Goal: Task Accomplishment & Management: Manage account settings

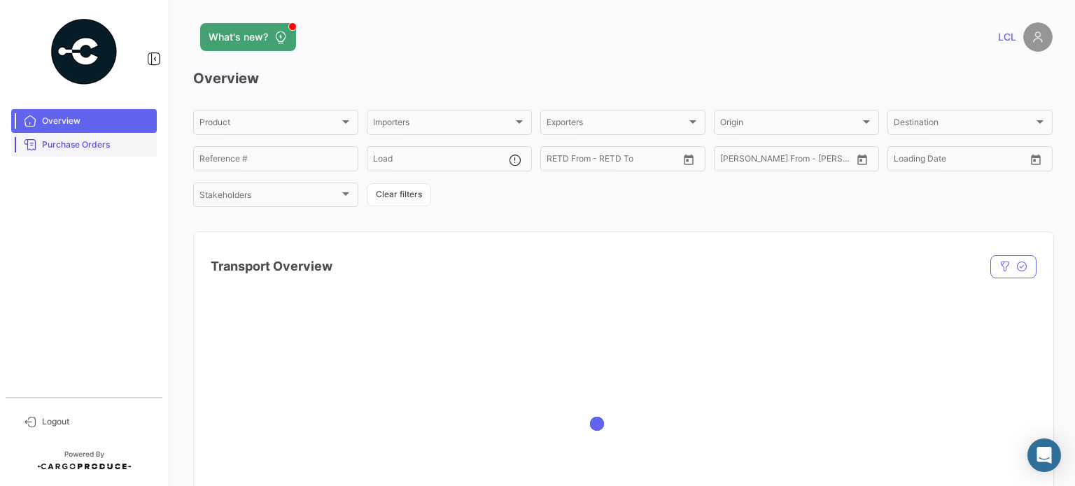
click at [85, 150] on span "Purchase Orders" at bounding box center [96, 145] width 109 height 13
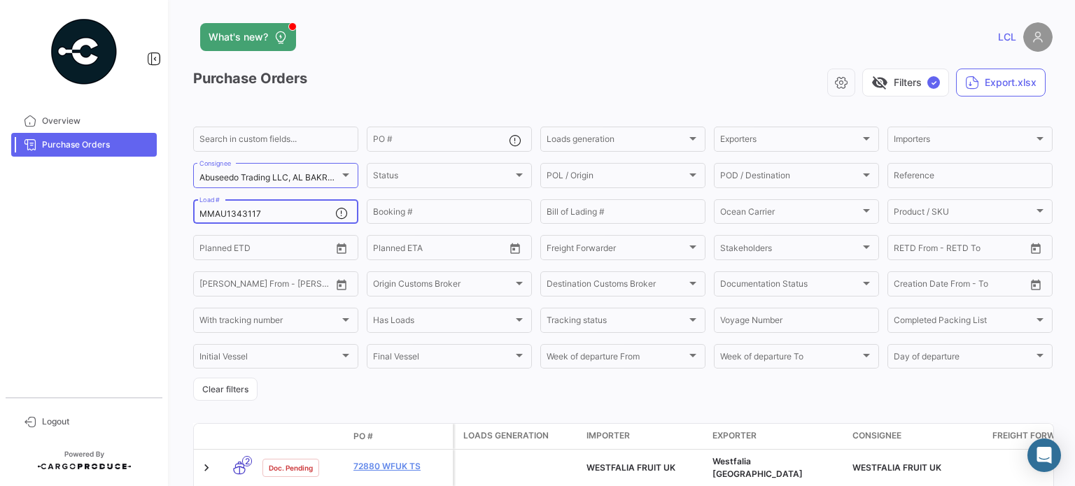
click at [228, 208] on div "MMAU1343117 Load #" at bounding box center [267, 210] width 136 height 27
click at [232, 216] on input "MMAU1343117" at bounding box center [267, 214] width 136 height 10
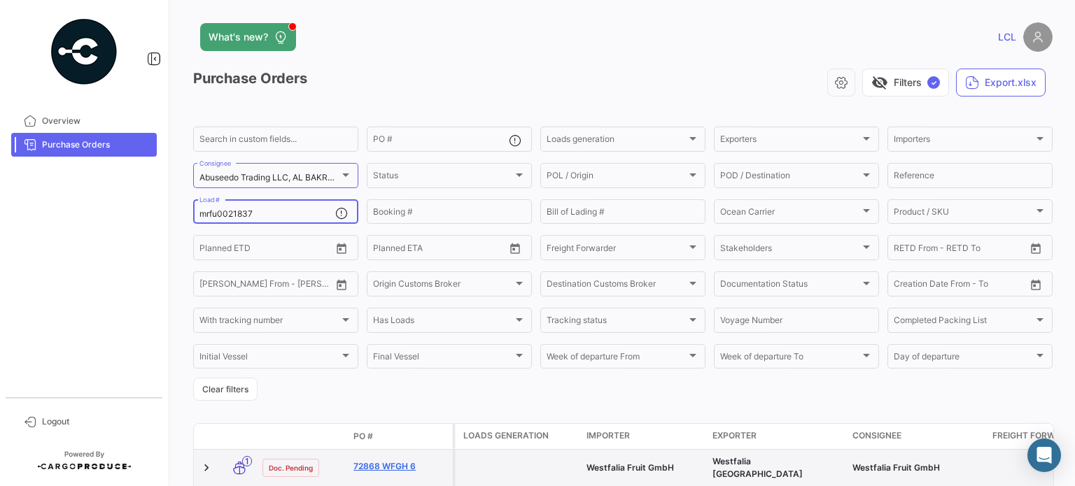
type input "mrfu0021837"
click at [378, 466] on link "72868 WFGH 6" at bounding box center [400, 467] width 94 height 13
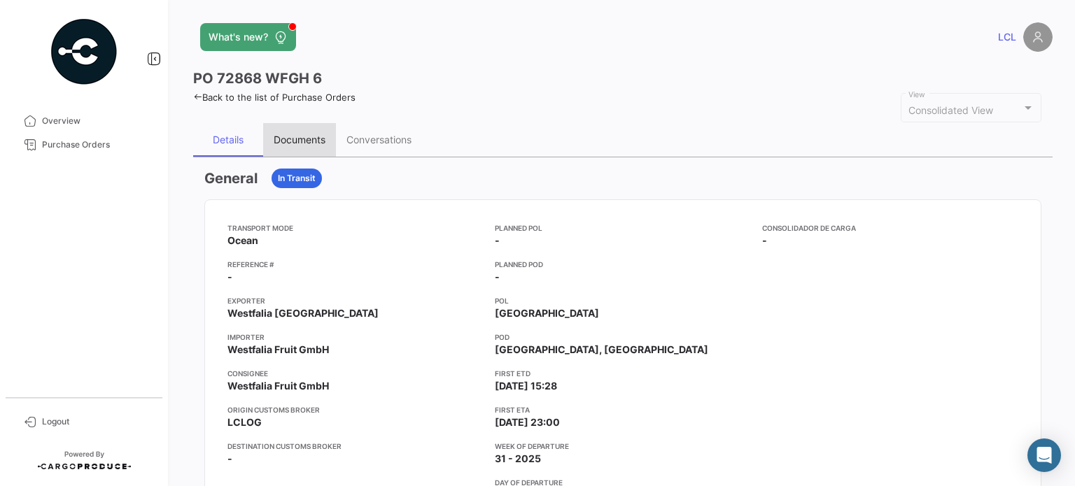
click at [309, 142] on div "Documents" at bounding box center [300, 140] width 52 height 12
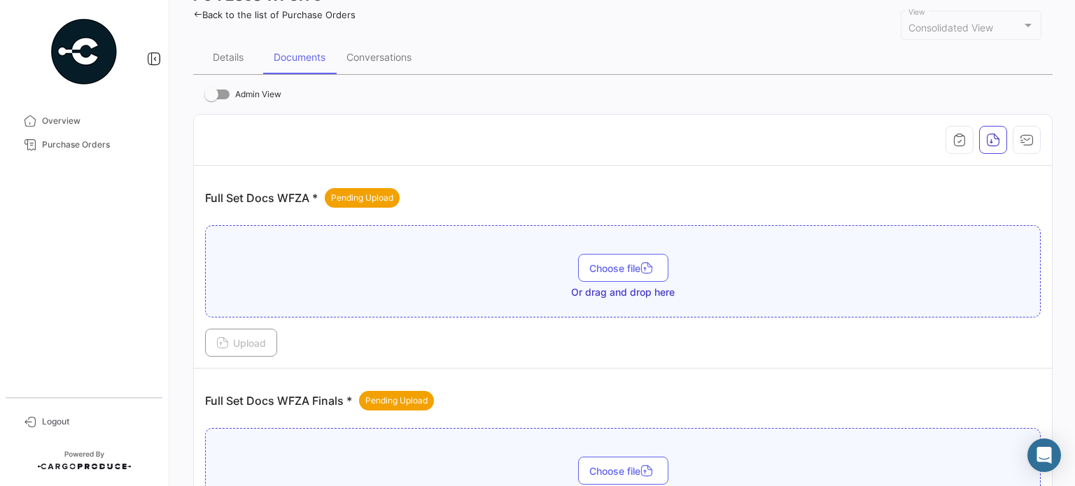
scroll to position [210, 0]
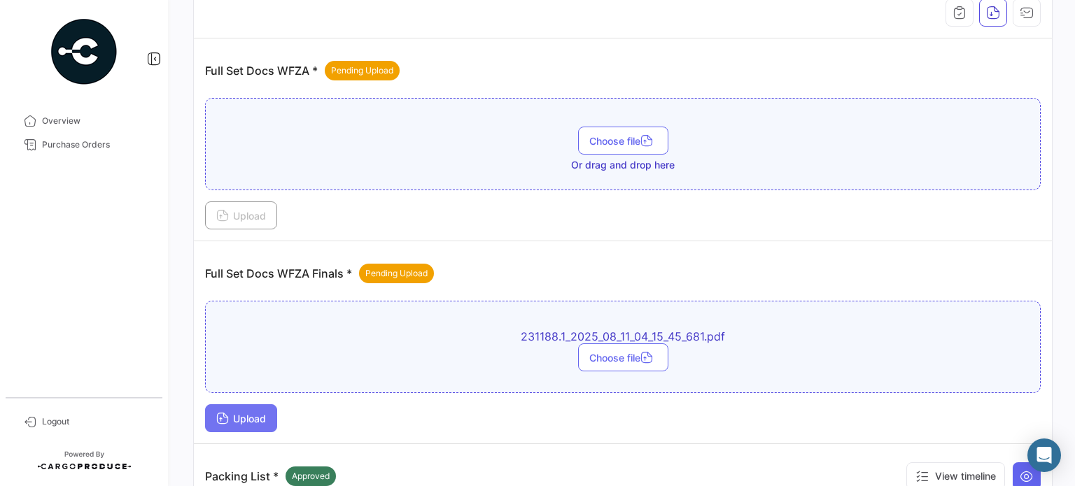
click at [241, 415] on span "Upload" at bounding box center [241, 419] width 50 height 12
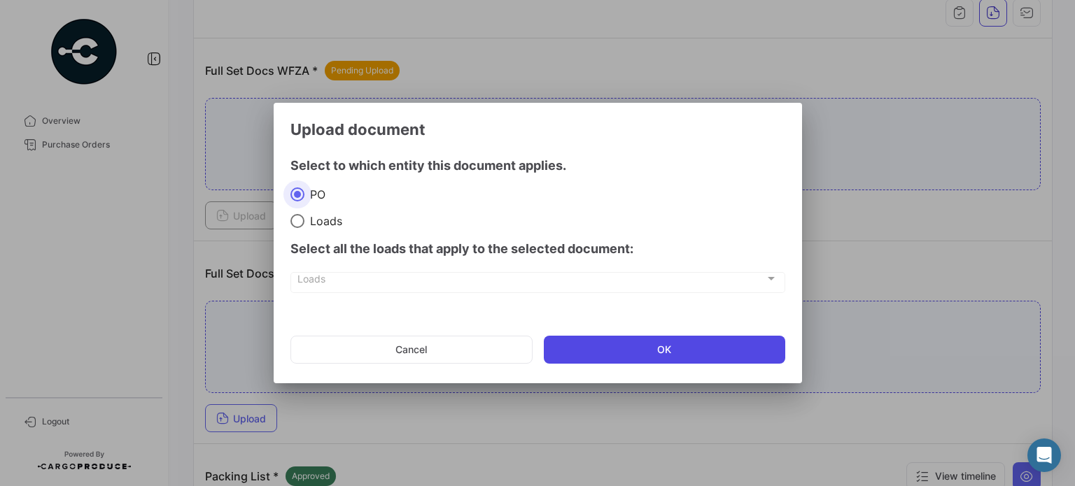
click at [610, 346] on button "OK" at bounding box center [664, 350] width 241 height 28
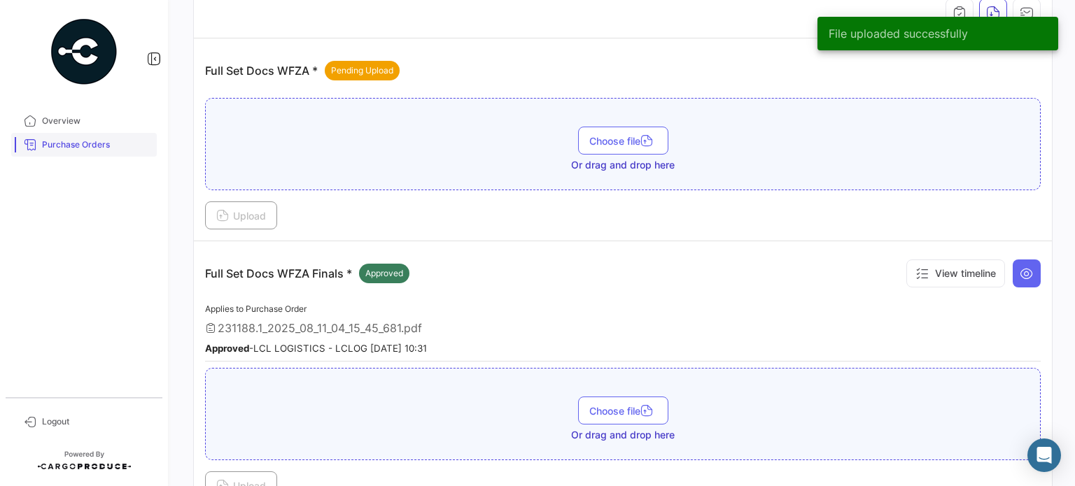
click at [90, 146] on span "Purchase Orders" at bounding box center [96, 145] width 109 height 13
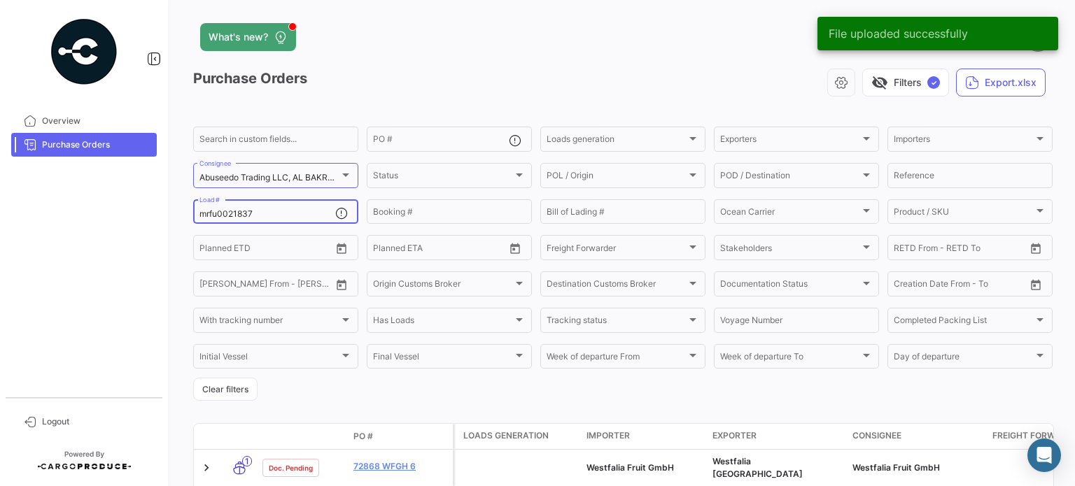
click at [223, 213] on input "mrfu0021837" at bounding box center [267, 214] width 136 height 10
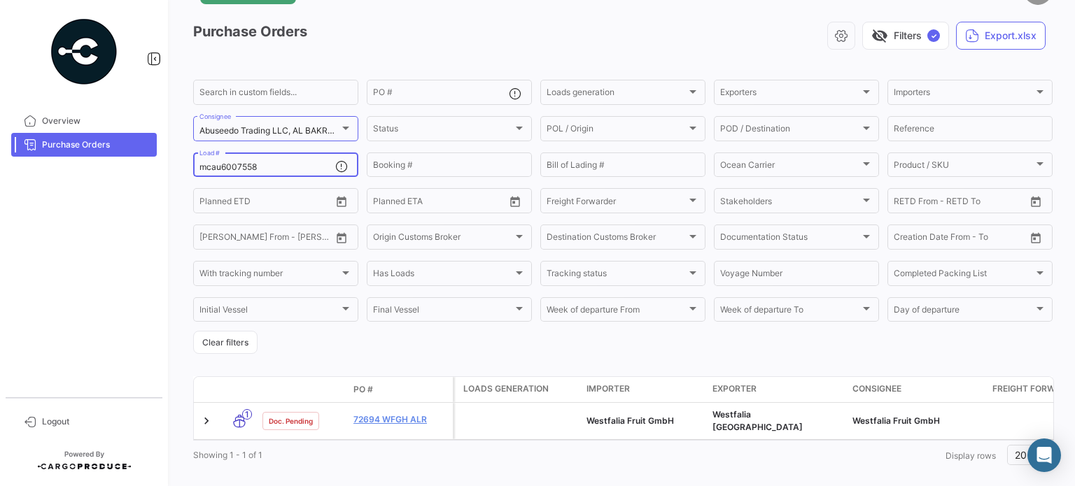
scroll to position [70, 0]
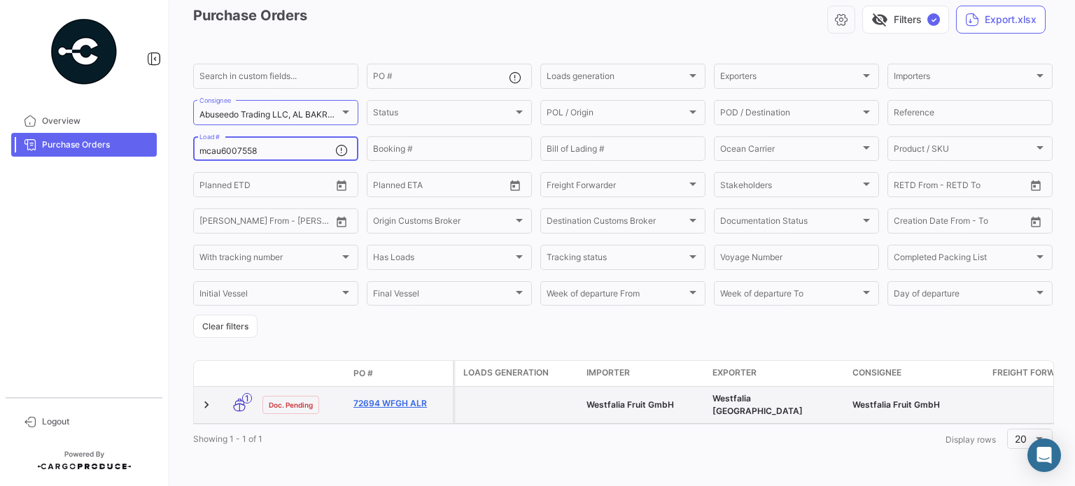
type input "mcau6007558"
click at [380, 398] on link "72694 WFGH ALR" at bounding box center [400, 404] width 94 height 13
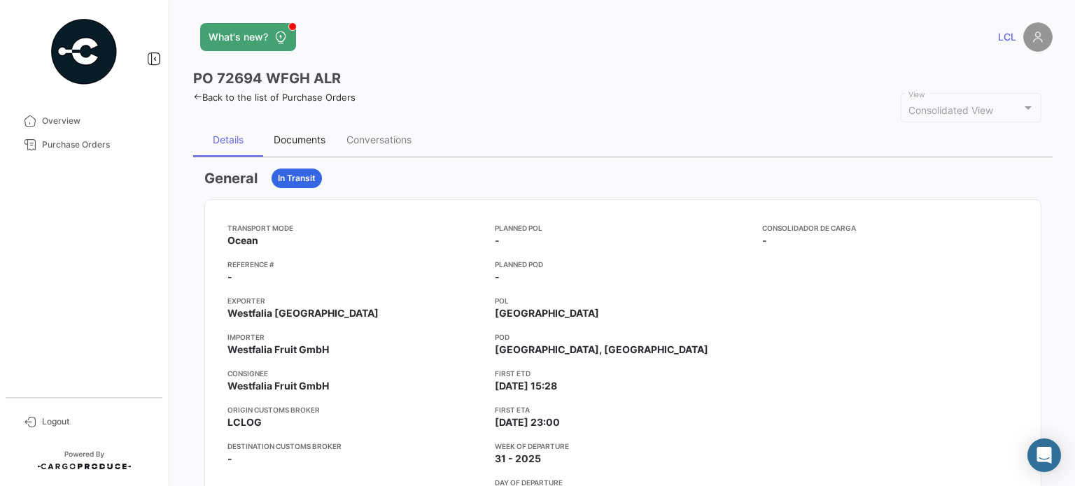
click at [297, 134] on div "Documents" at bounding box center [300, 140] width 52 height 12
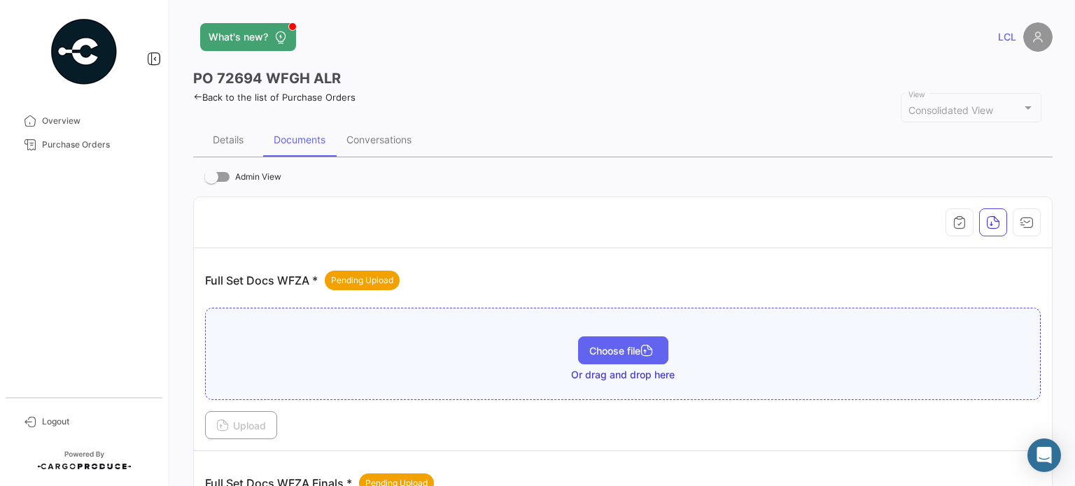
scroll to position [210, 0]
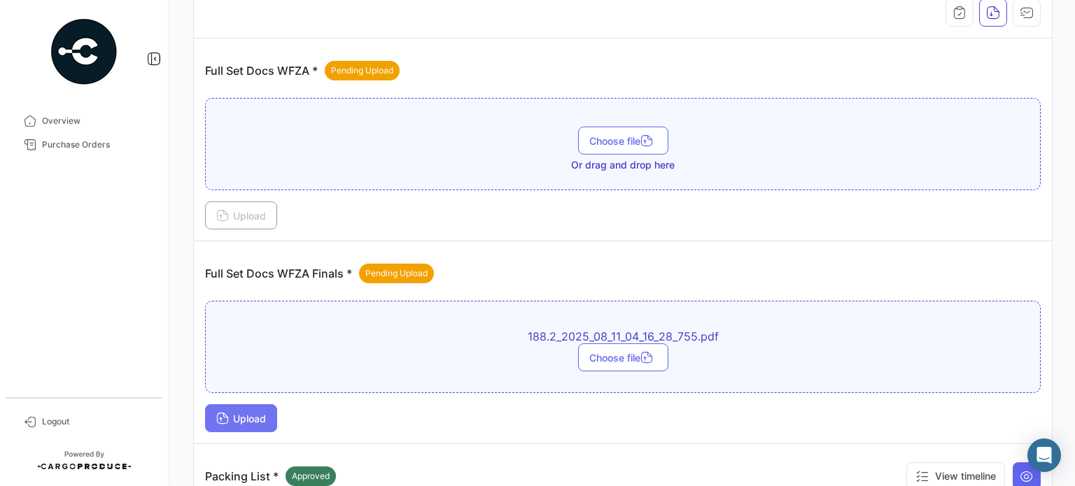
click at [238, 415] on span "Upload" at bounding box center [241, 419] width 50 height 12
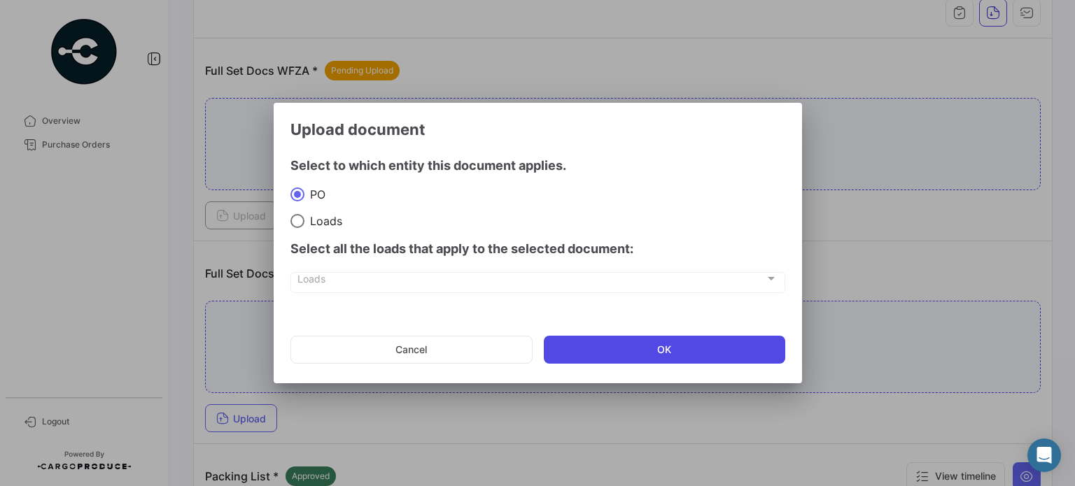
click at [622, 347] on button "OK" at bounding box center [664, 350] width 241 height 28
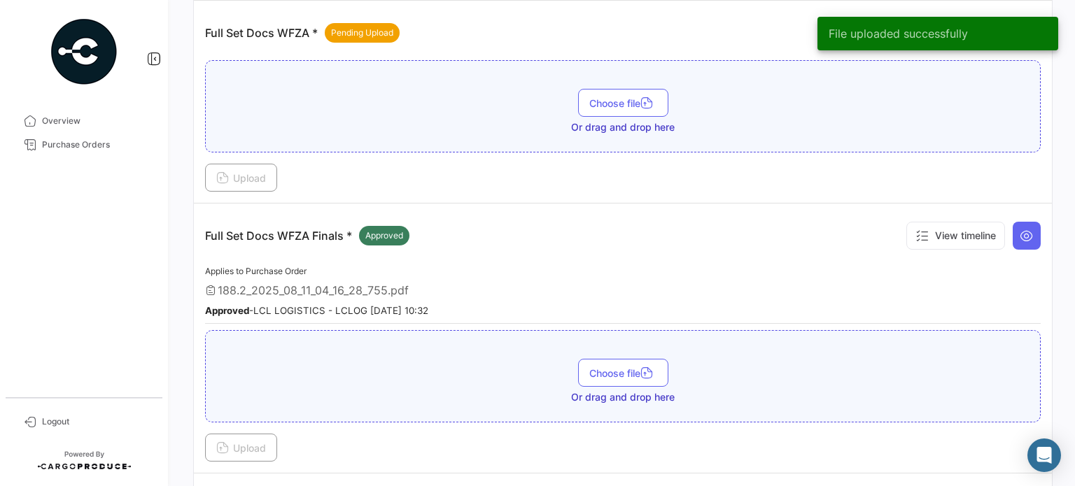
scroll to position [280, 0]
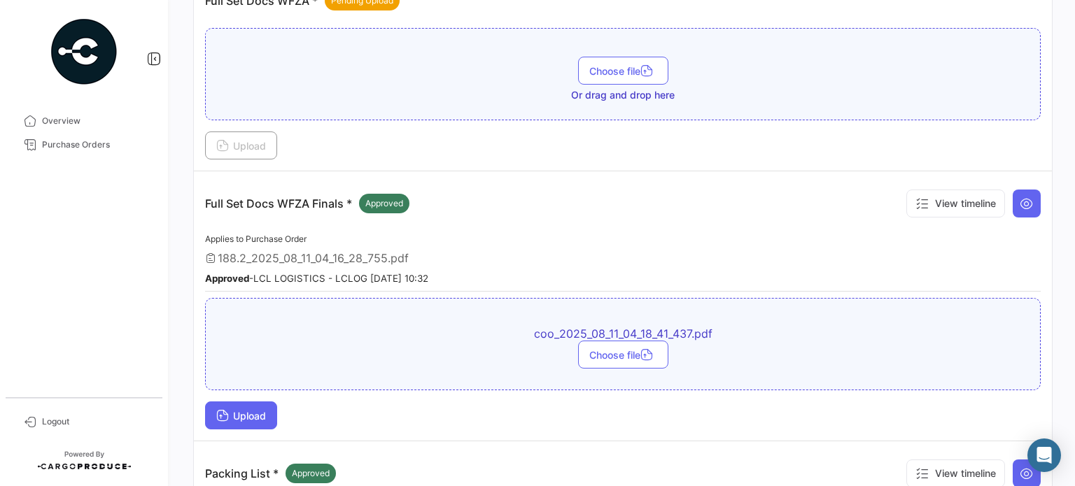
click at [249, 410] on span "Upload" at bounding box center [241, 416] width 50 height 12
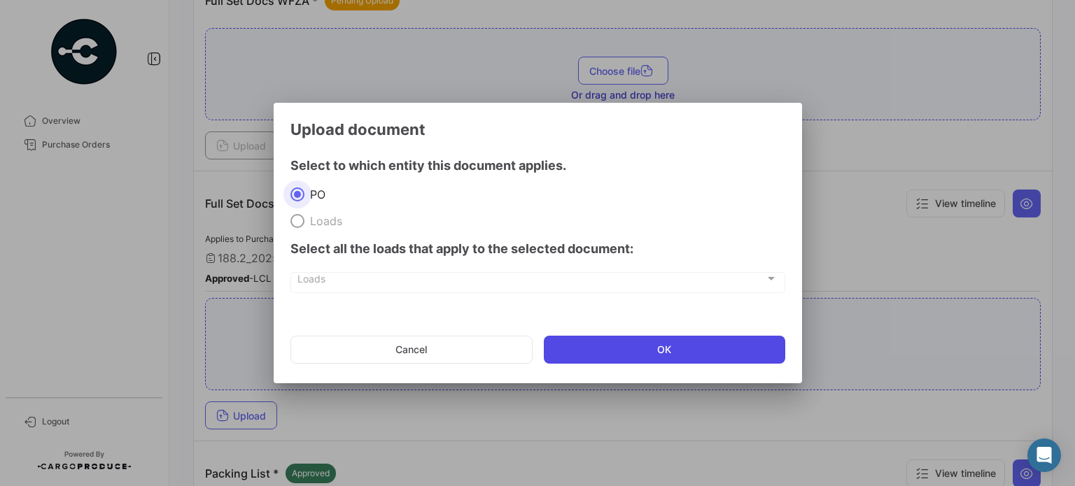
click at [640, 360] on button "OK" at bounding box center [664, 350] width 241 height 28
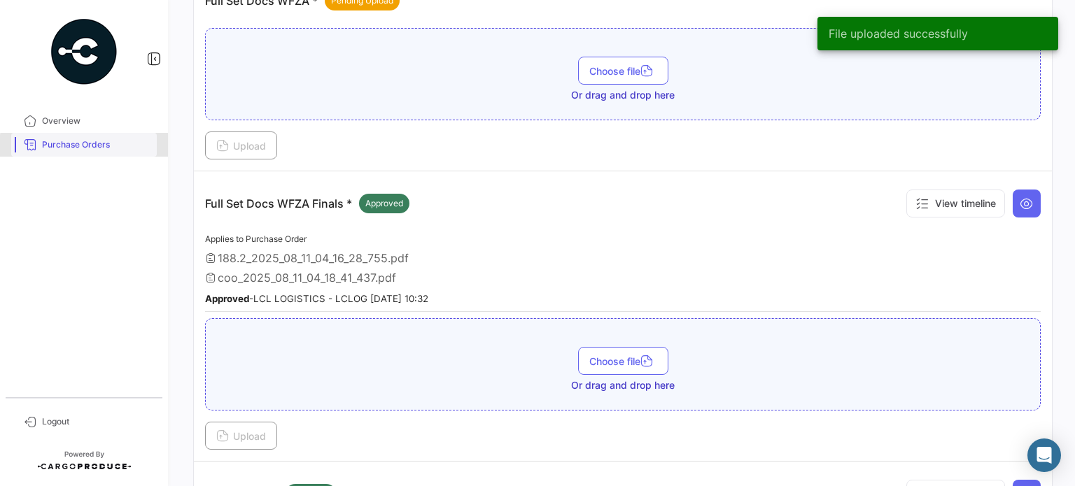
click at [88, 146] on span "Purchase Orders" at bounding box center [96, 145] width 109 height 13
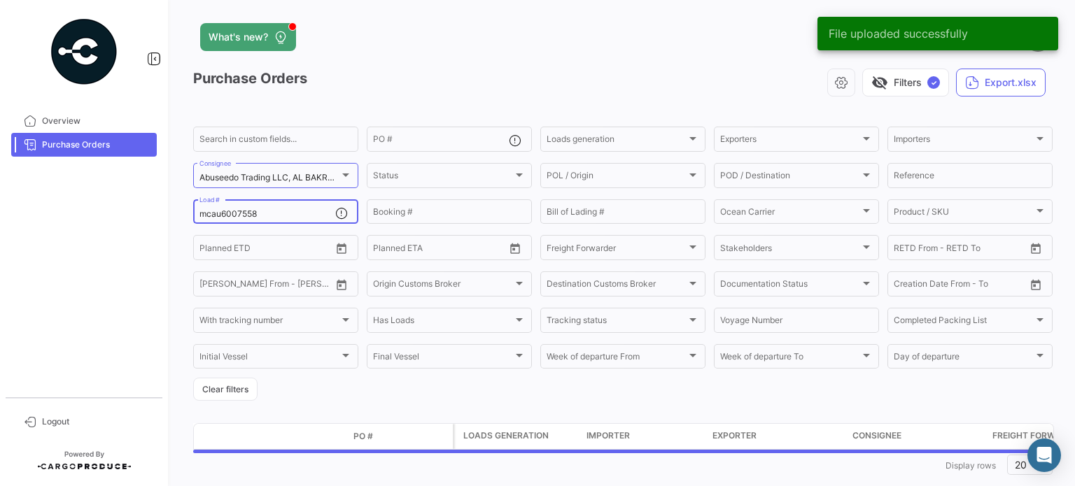
click at [234, 212] on input "mcau6007558" at bounding box center [267, 214] width 136 height 10
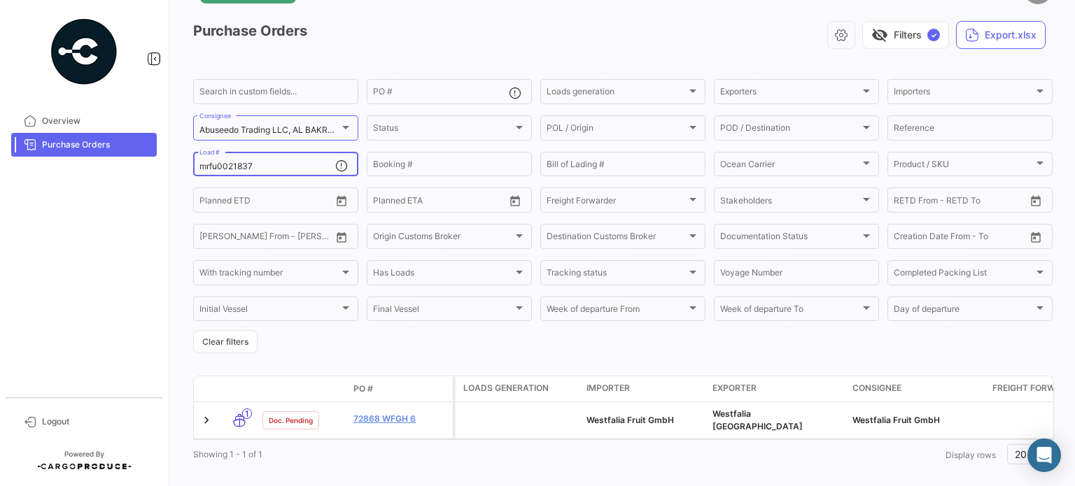
scroll to position [70, 0]
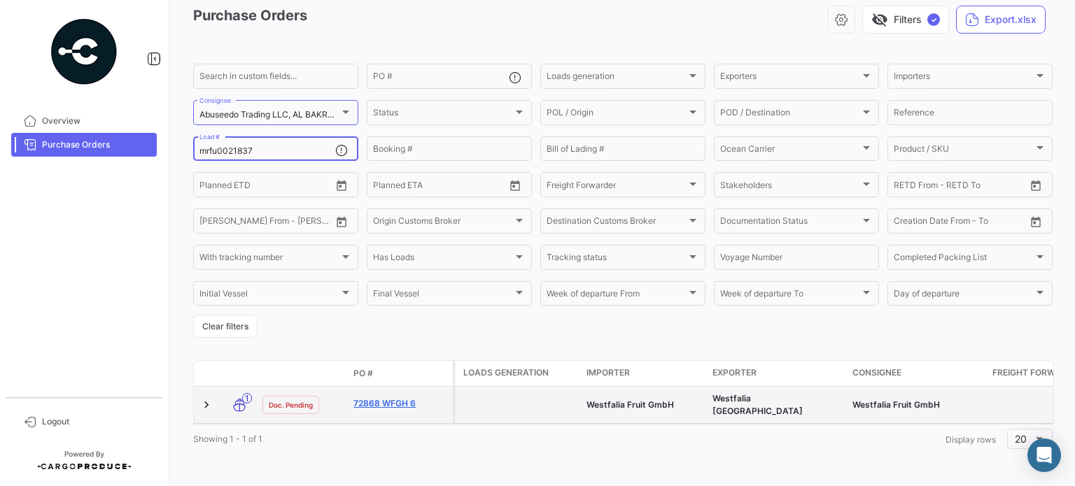
type input "mrfu0021837"
click at [389, 398] on link "72868 WFGH 6" at bounding box center [400, 404] width 94 height 13
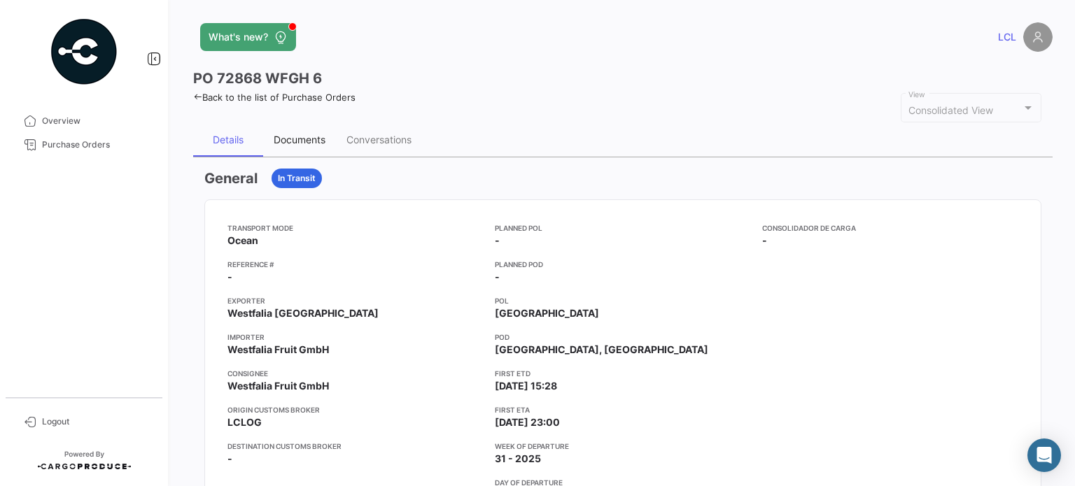
click at [297, 138] on div "Documents" at bounding box center [300, 140] width 52 height 12
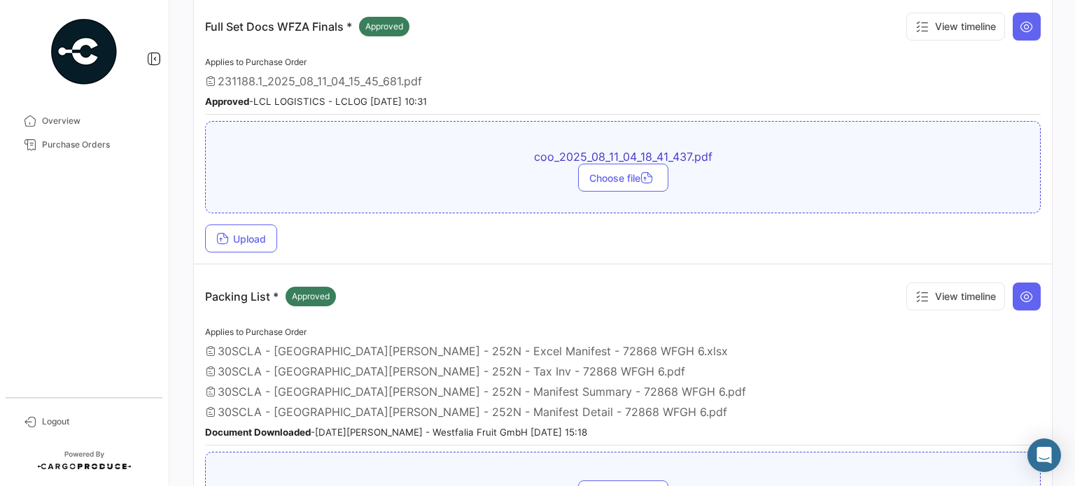
scroll to position [468, 0]
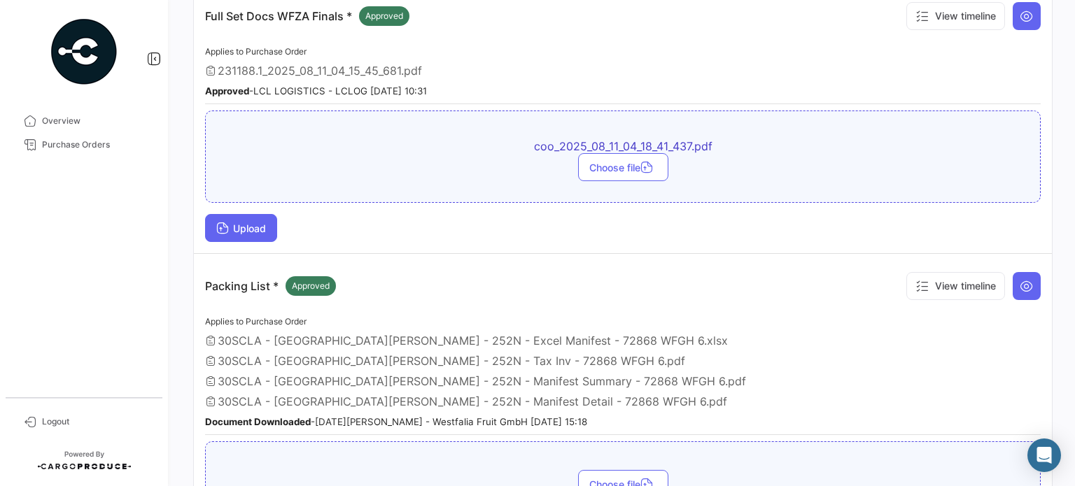
click at [232, 223] on span "Upload" at bounding box center [241, 229] width 50 height 12
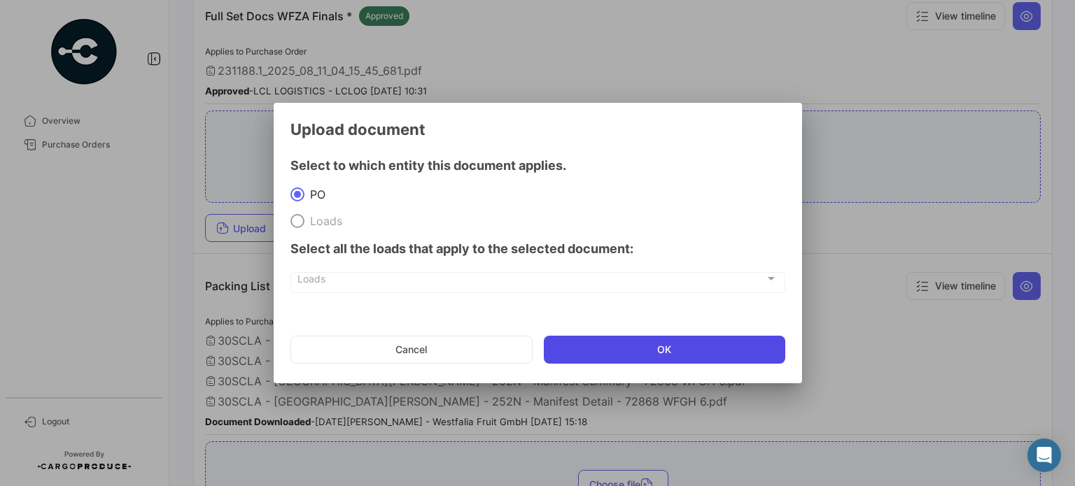
click at [666, 349] on button "OK" at bounding box center [664, 350] width 241 height 28
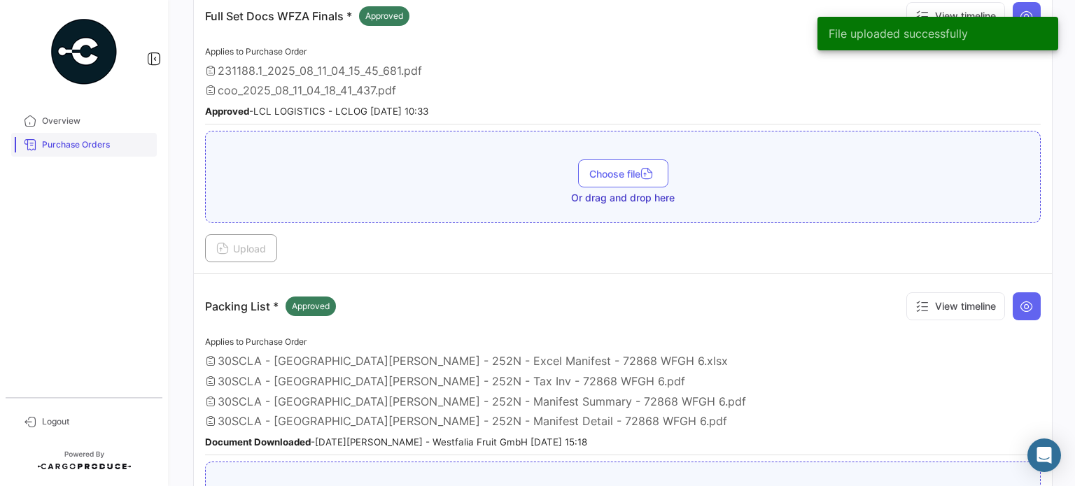
drag, startPoint x: 78, startPoint y: 150, endPoint x: 92, endPoint y: 148, distance: 14.1
click at [79, 150] on span "Purchase Orders" at bounding box center [96, 145] width 109 height 13
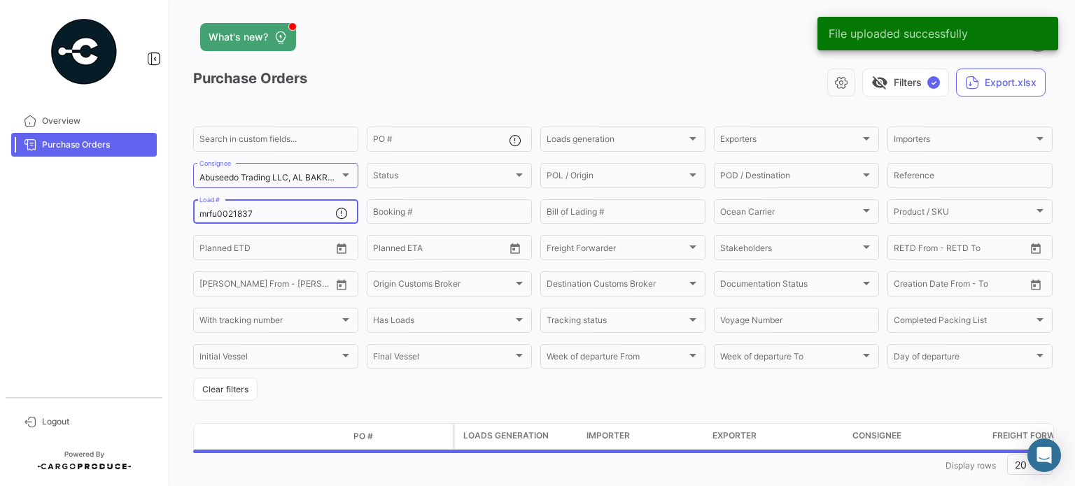
click at [225, 218] on input "mrfu0021837" at bounding box center [267, 214] width 136 height 10
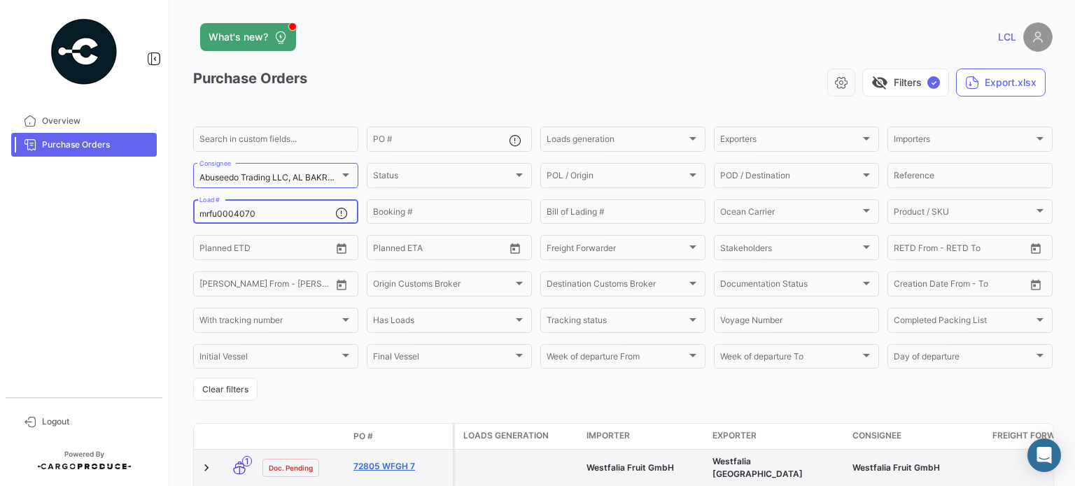
type input "mrfu0004070"
click at [395, 458] on datatable-body-cell "72805 WFGH 7" at bounding box center [400, 468] width 105 height 36
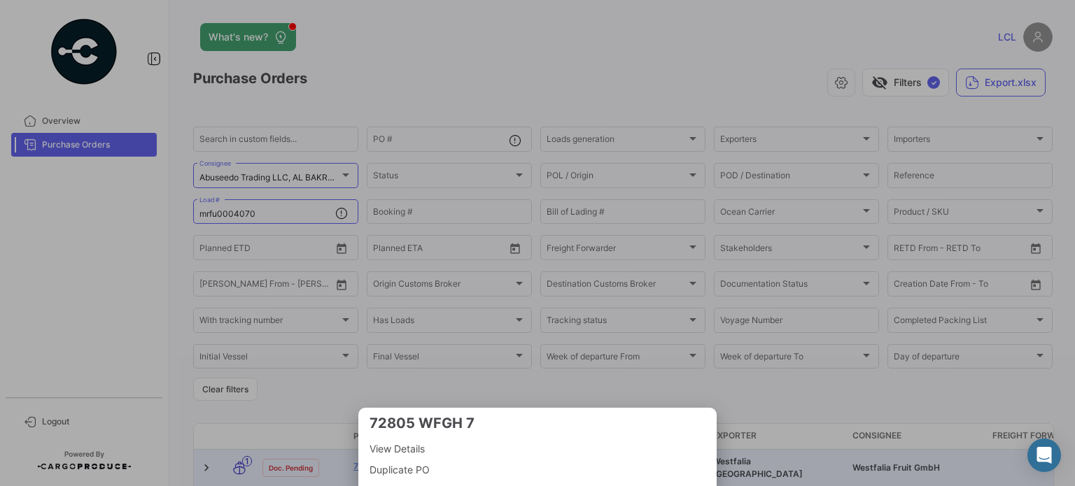
click at [314, 403] on div at bounding box center [537, 243] width 1075 height 486
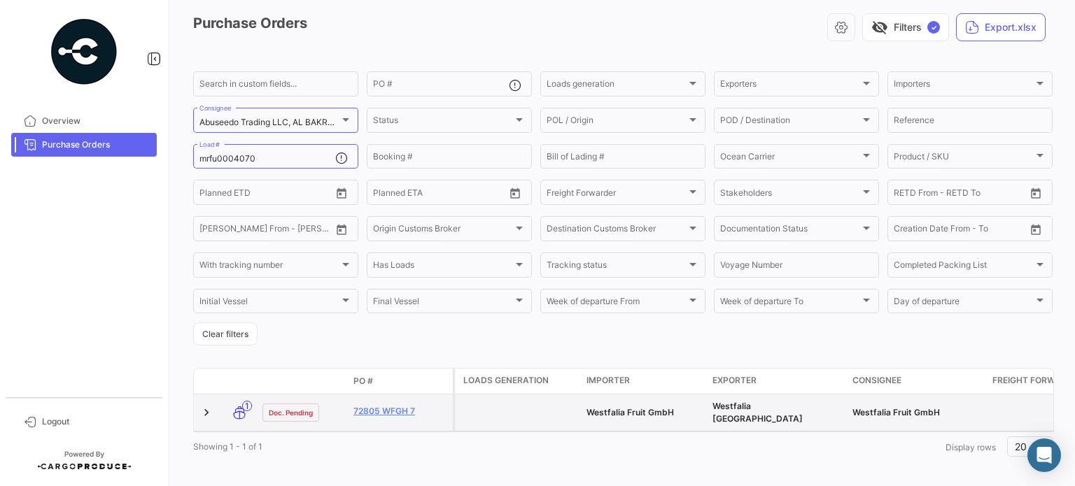
scroll to position [70, 0]
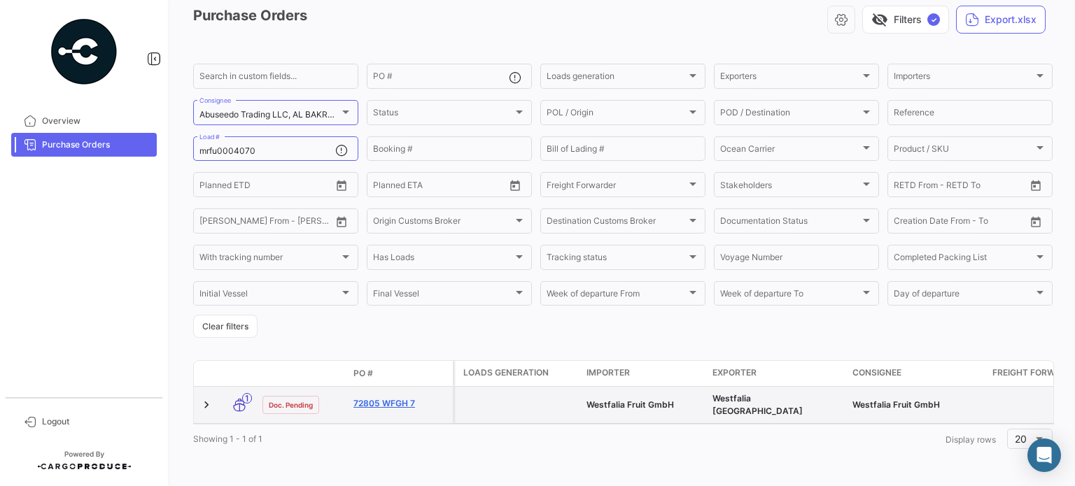
click at [370, 398] on link "72805 WFGH 7" at bounding box center [400, 404] width 94 height 13
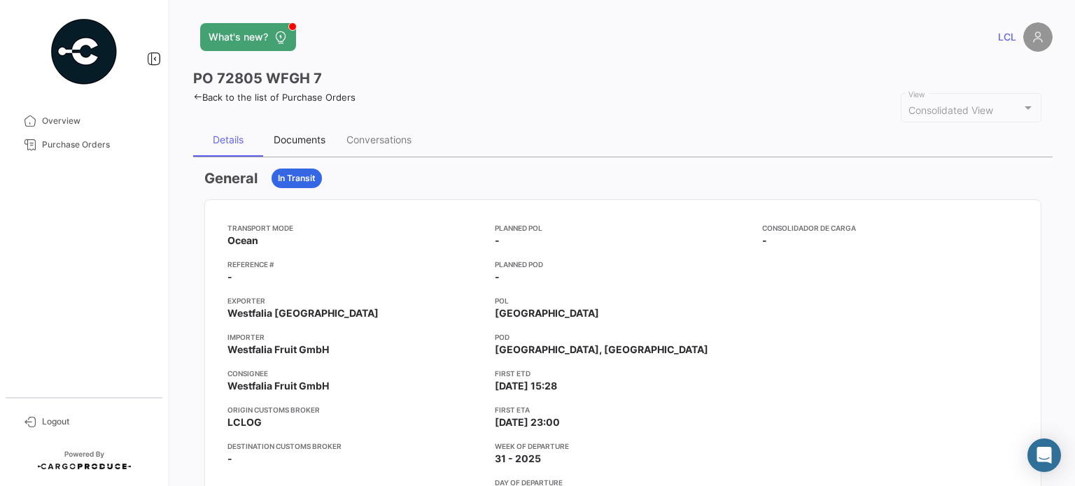
click at [311, 148] on div "Documents" at bounding box center [299, 140] width 73 height 34
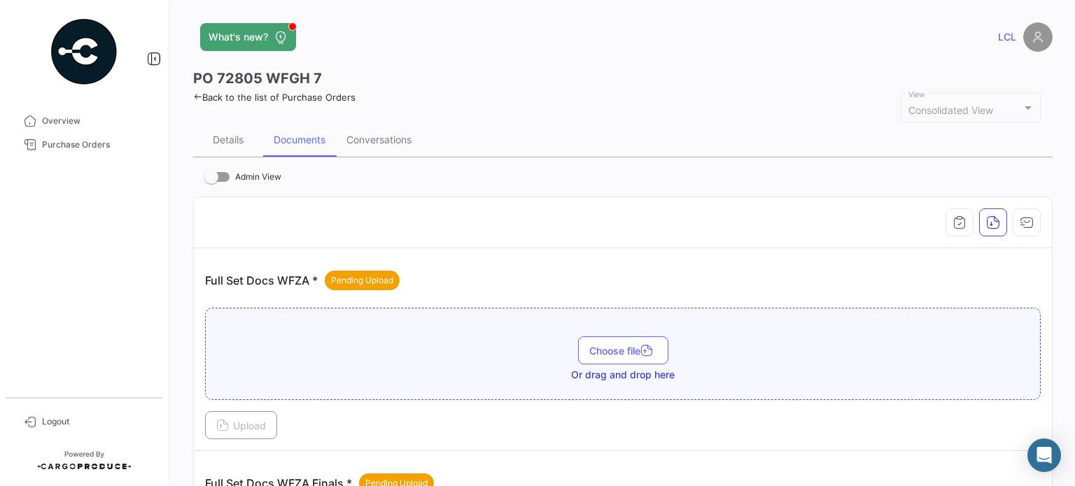
scroll to position [210, 0]
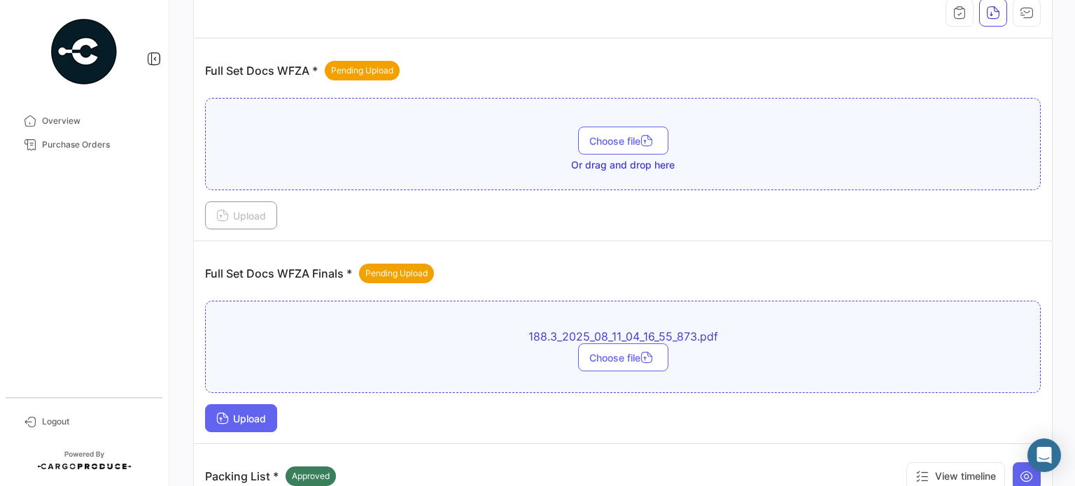
click at [244, 422] on button "Upload" at bounding box center [241, 419] width 72 height 28
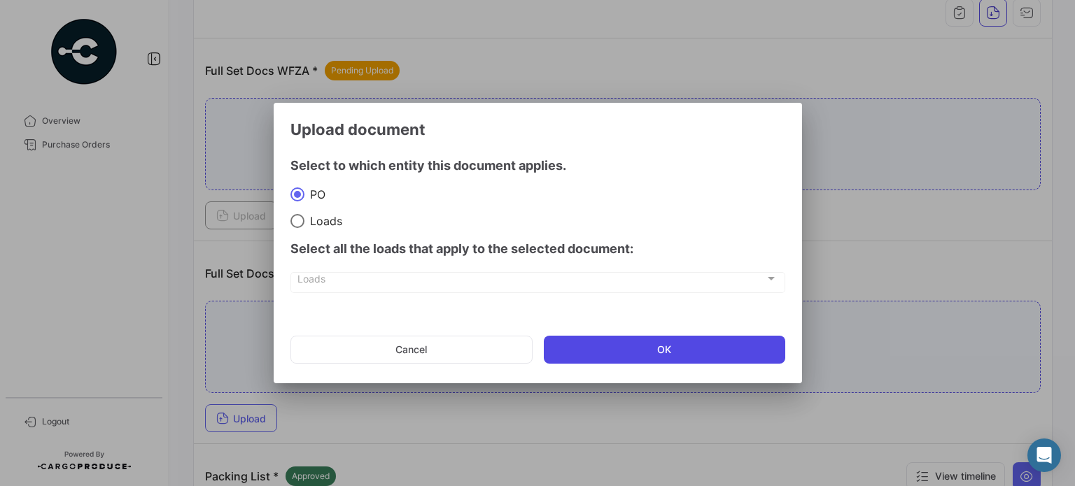
click at [615, 351] on button "OK" at bounding box center [664, 350] width 241 height 28
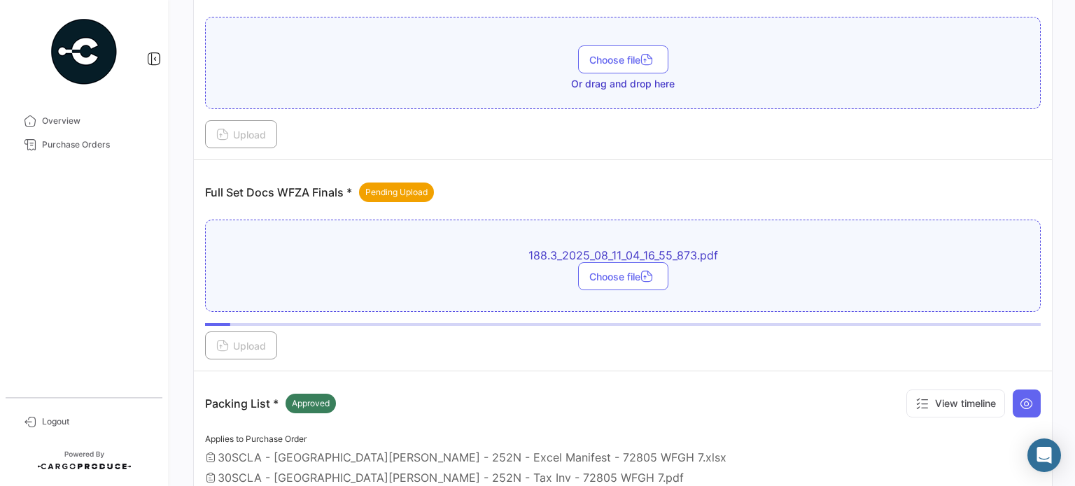
scroll to position [420, 0]
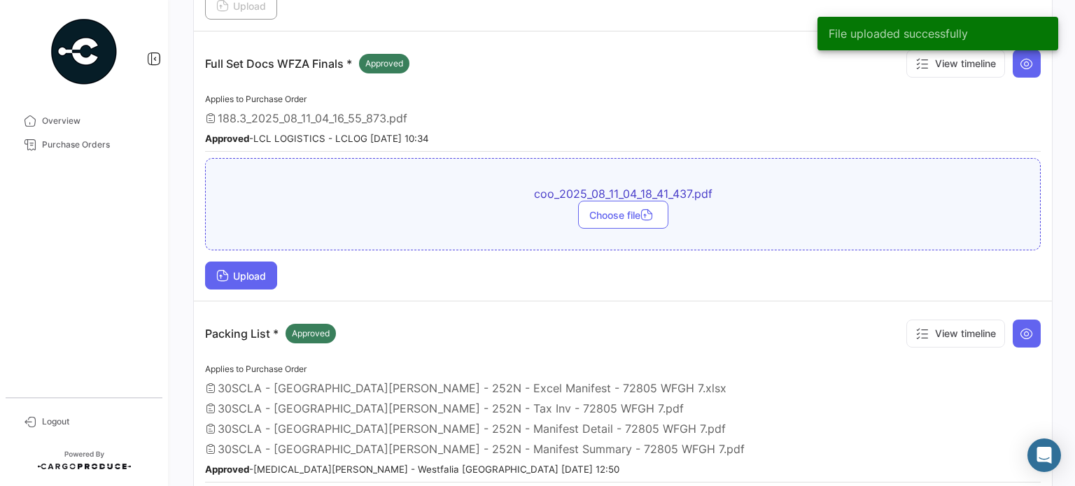
click at [253, 271] on span "Upload" at bounding box center [241, 276] width 50 height 12
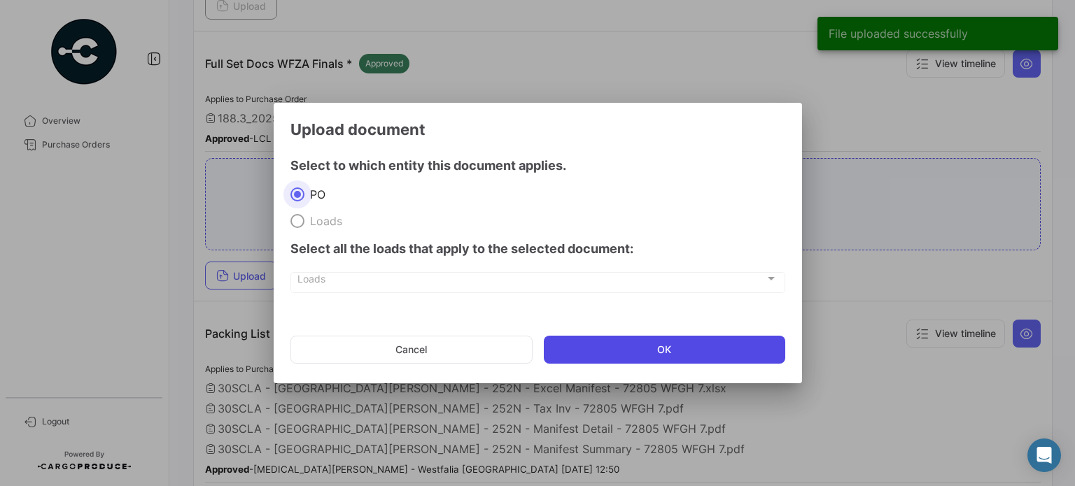
click at [643, 351] on button "OK" at bounding box center [664, 350] width 241 height 28
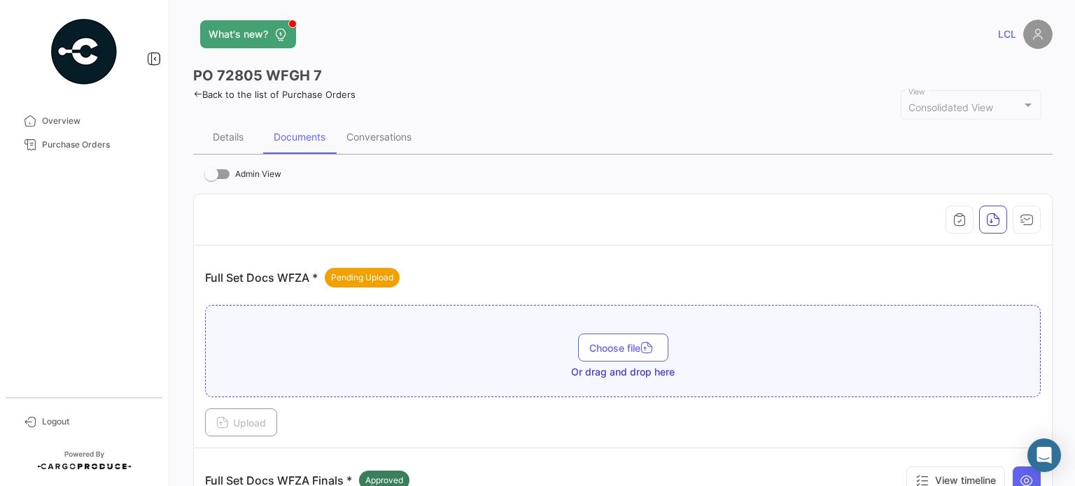
scroll to position [0, 0]
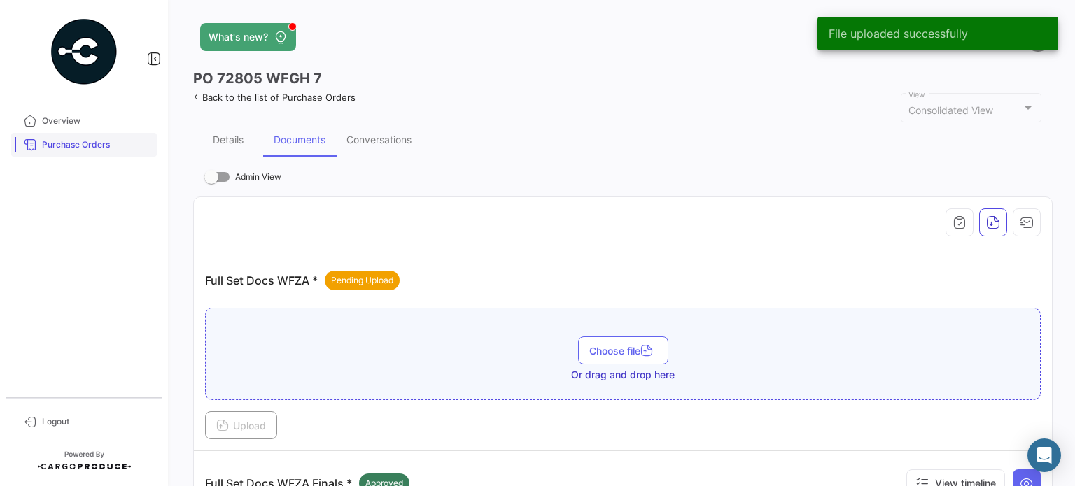
click at [85, 150] on span "Purchase Orders" at bounding box center [96, 145] width 109 height 13
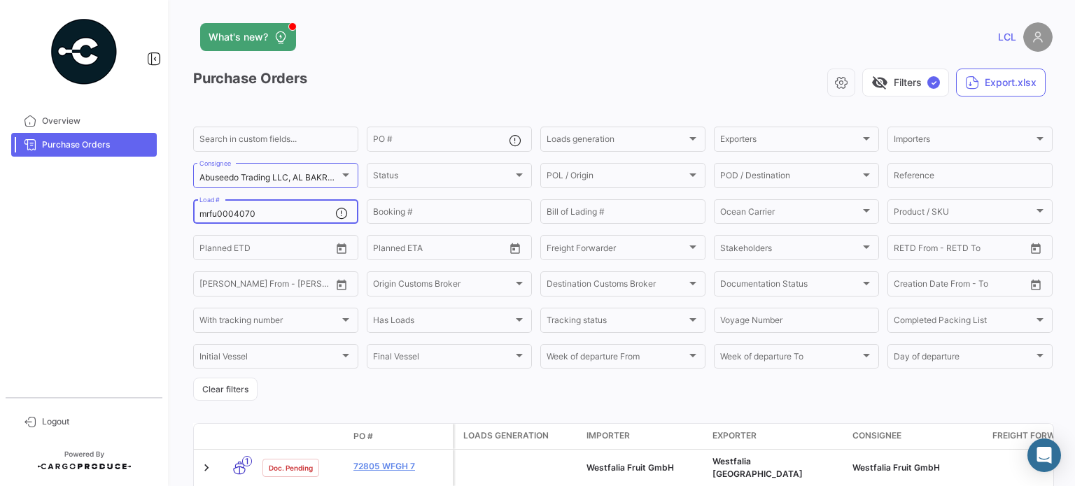
click at [216, 217] on input "mrfu0004070" at bounding box center [267, 214] width 136 height 10
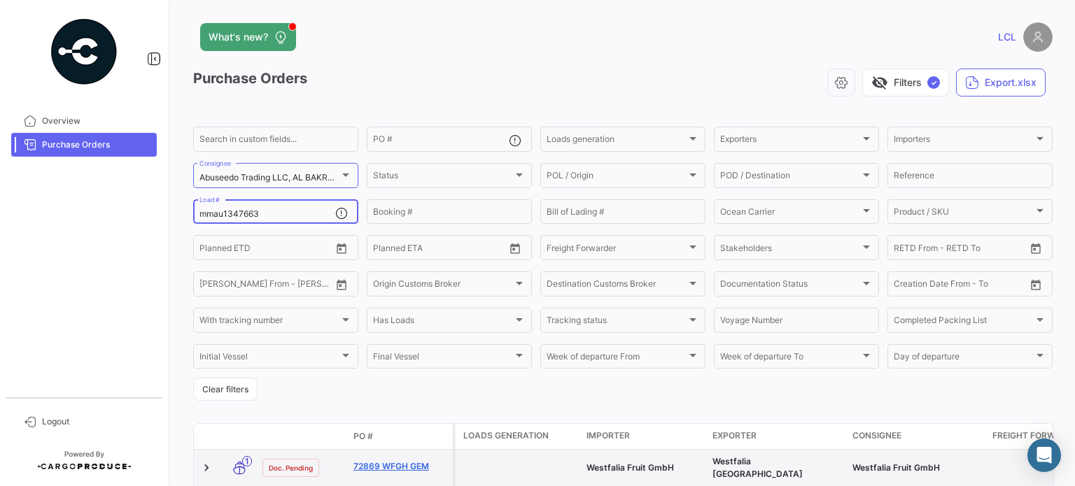
type input "mmau1347663"
click at [406, 461] on link "72869 WFGH GEM" at bounding box center [400, 467] width 94 height 13
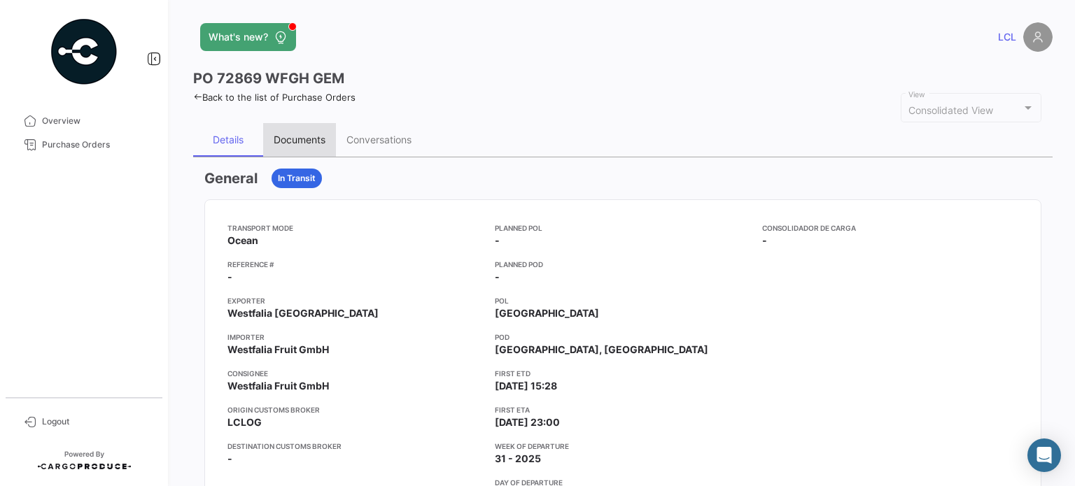
click at [302, 134] on div "Documents" at bounding box center [300, 140] width 52 height 12
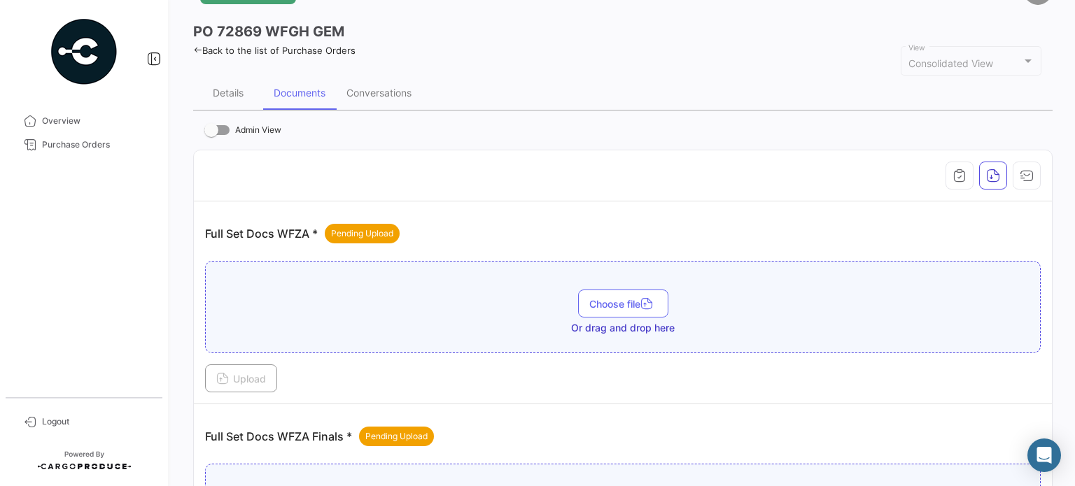
scroll to position [350, 0]
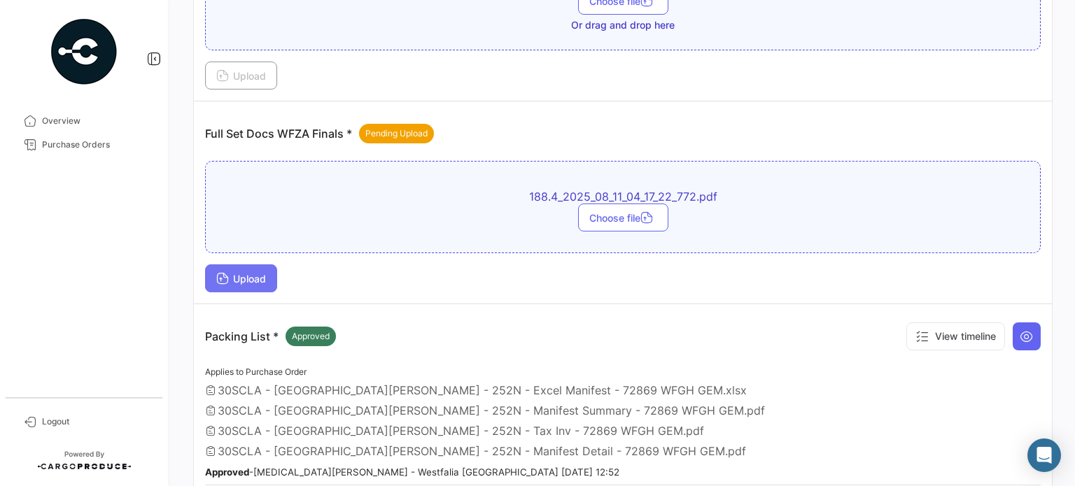
click at [253, 274] on span "Upload" at bounding box center [241, 279] width 50 height 12
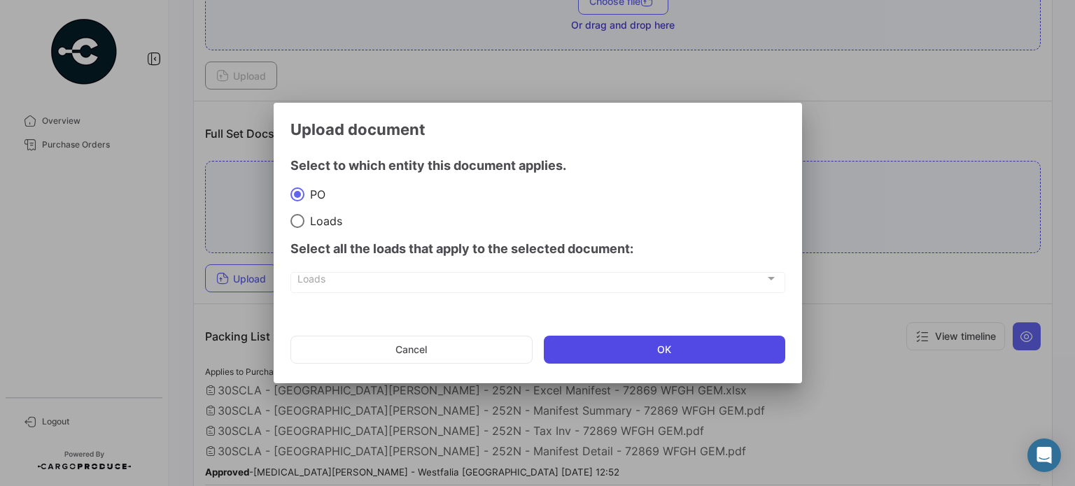
click at [608, 346] on button "OK" at bounding box center [664, 350] width 241 height 28
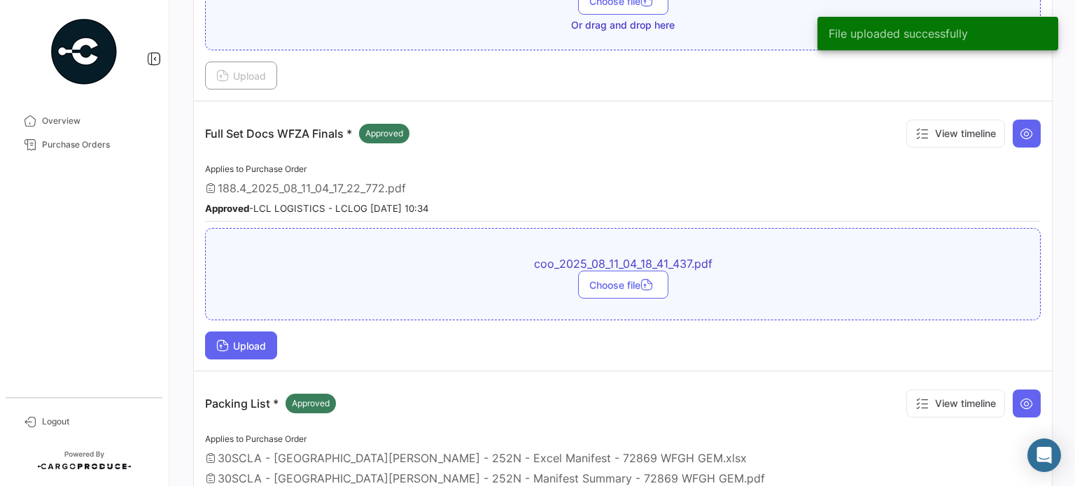
click at [246, 344] on span "Upload" at bounding box center [241, 346] width 50 height 12
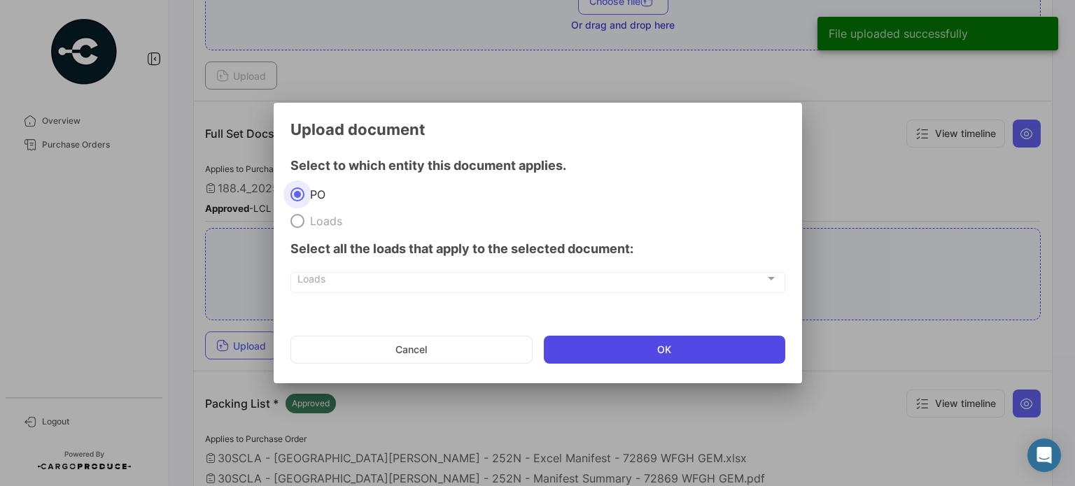
click at [630, 344] on button "OK" at bounding box center [664, 350] width 241 height 28
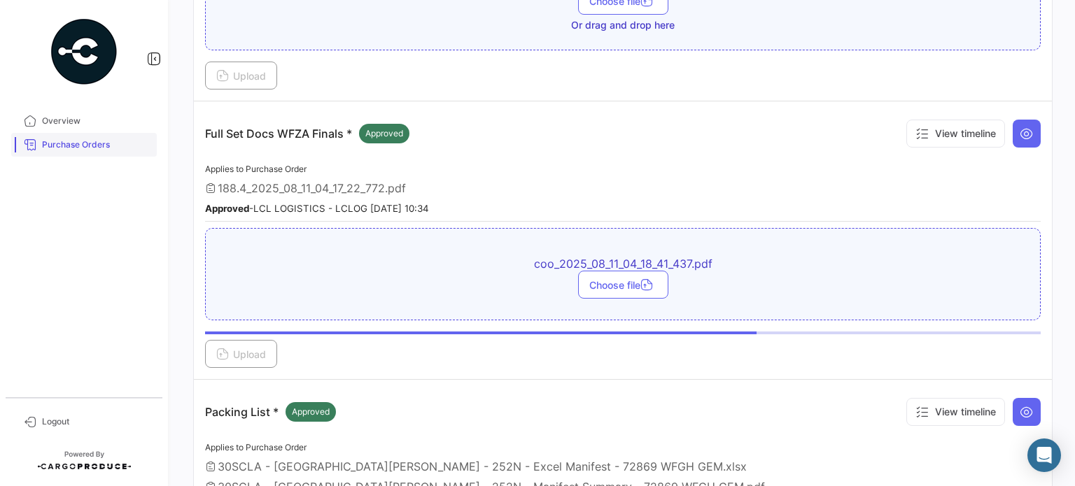
click at [84, 146] on span "Purchase Orders" at bounding box center [96, 145] width 109 height 13
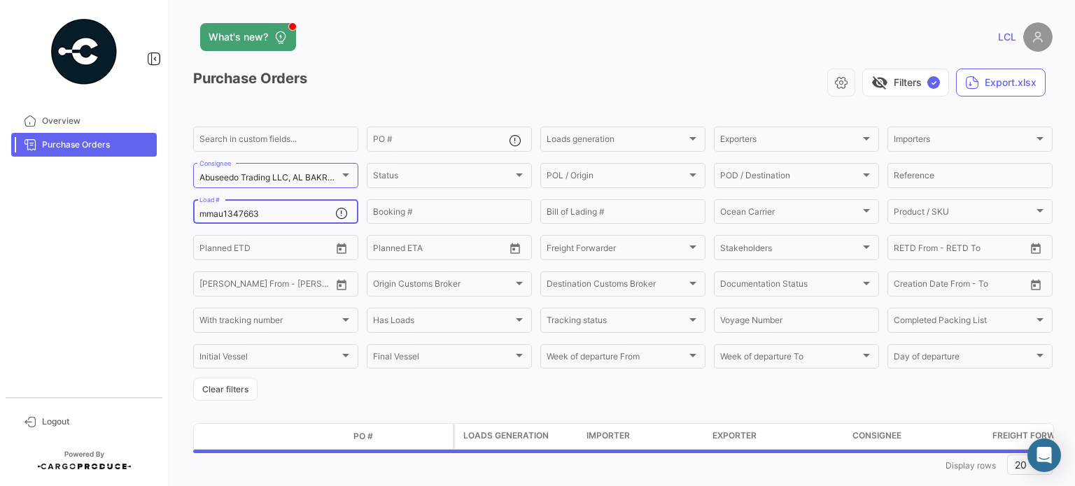
click at [232, 217] on input "mmau1347663" at bounding box center [267, 214] width 136 height 10
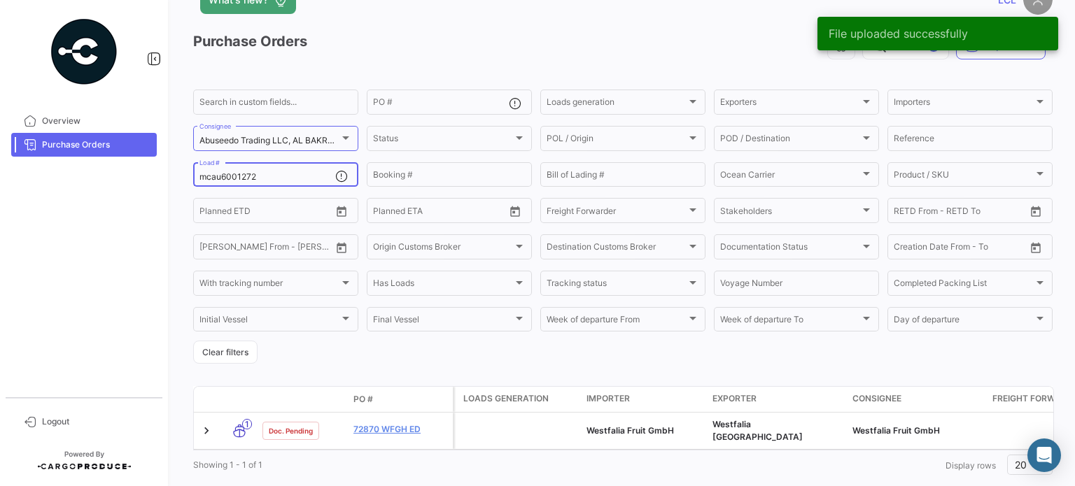
scroll to position [70, 0]
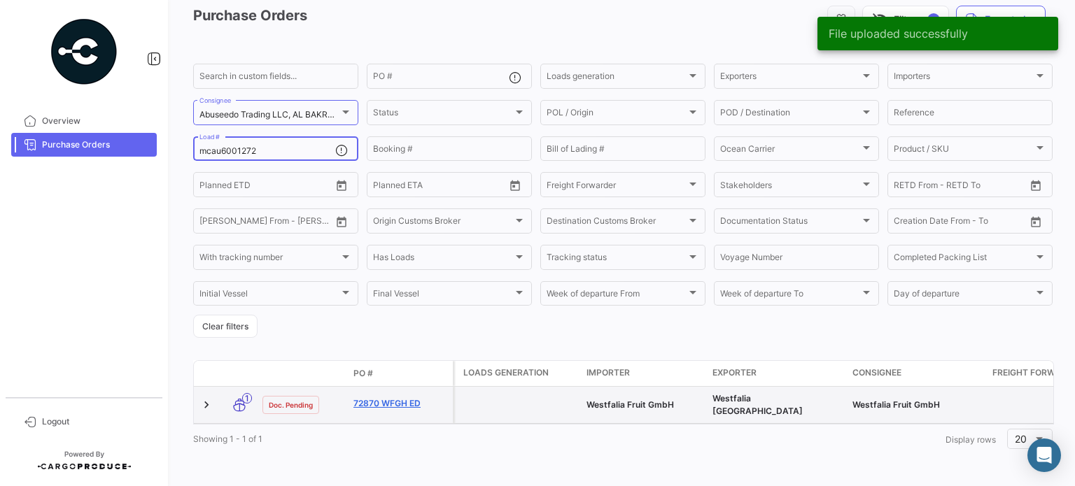
type input "mcau6001272"
click at [398, 398] on link "72870 WFGH ED" at bounding box center [400, 404] width 94 height 13
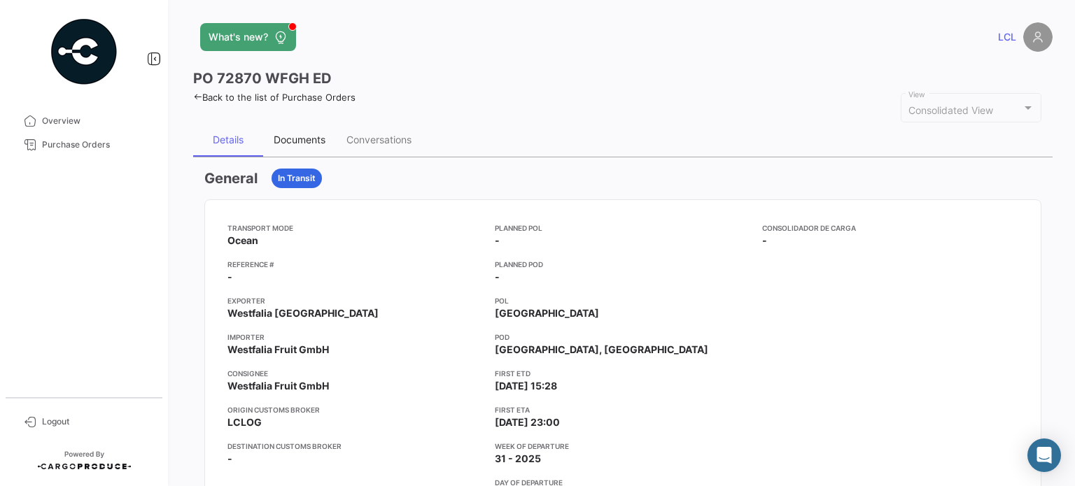
click at [312, 137] on div "Documents" at bounding box center [300, 140] width 52 height 12
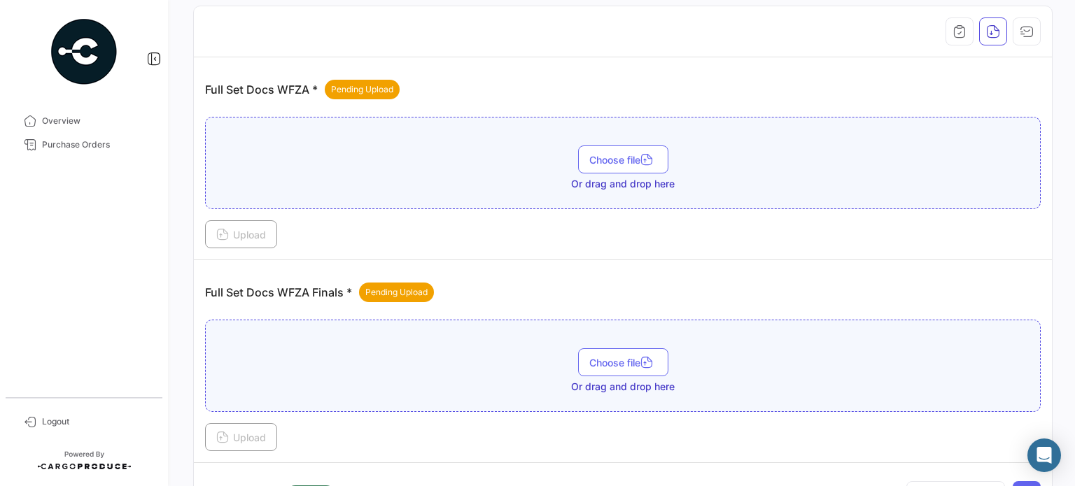
scroll to position [350, 0]
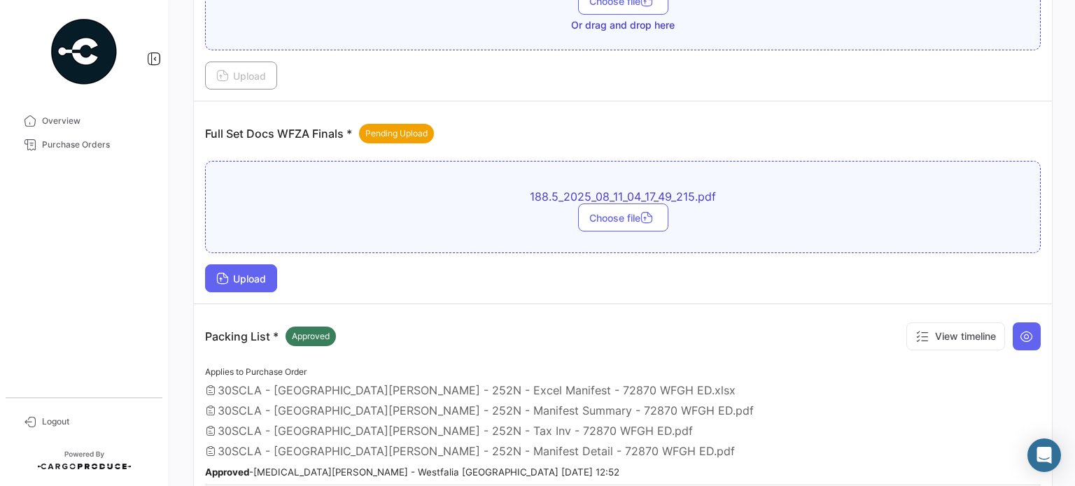
click at [241, 274] on span "Upload" at bounding box center [241, 279] width 50 height 12
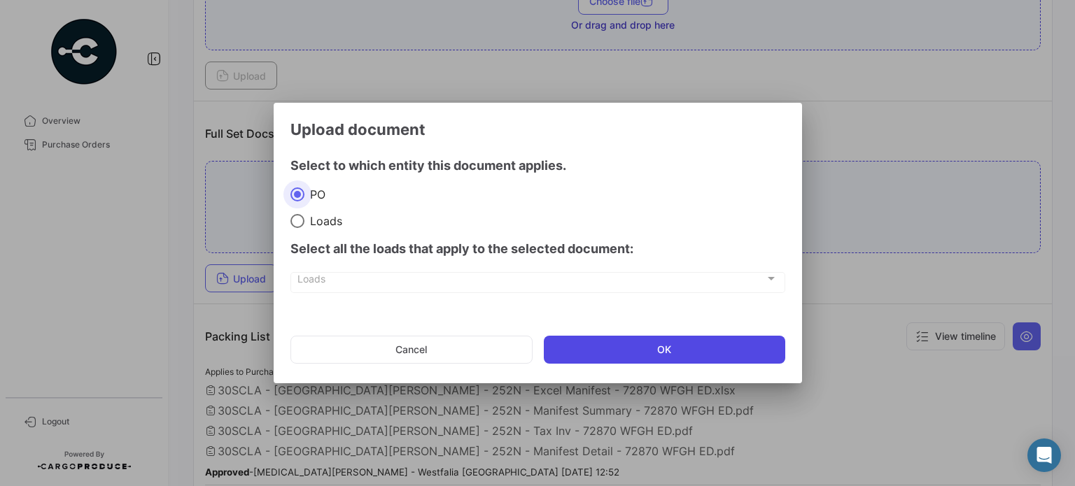
click at [644, 352] on button "OK" at bounding box center [664, 350] width 241 height 28
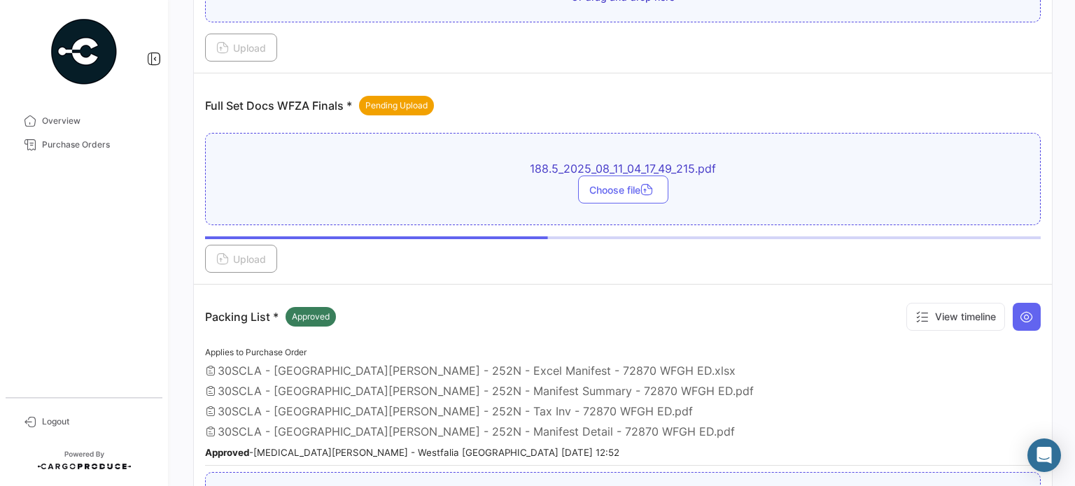
scroll to position [420, 0]
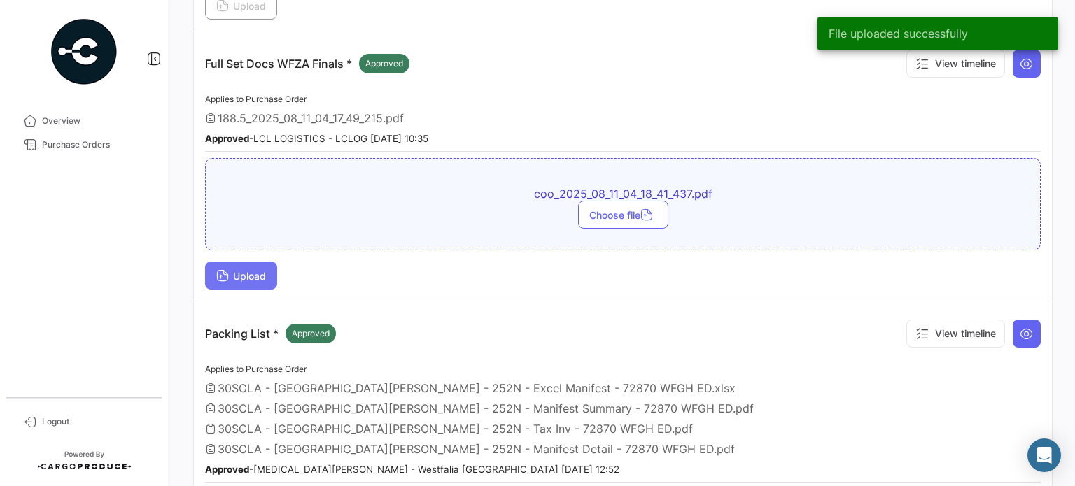
click at [252, 274] on span "Upload" at bounding box center [241, 276] width 50 height 12
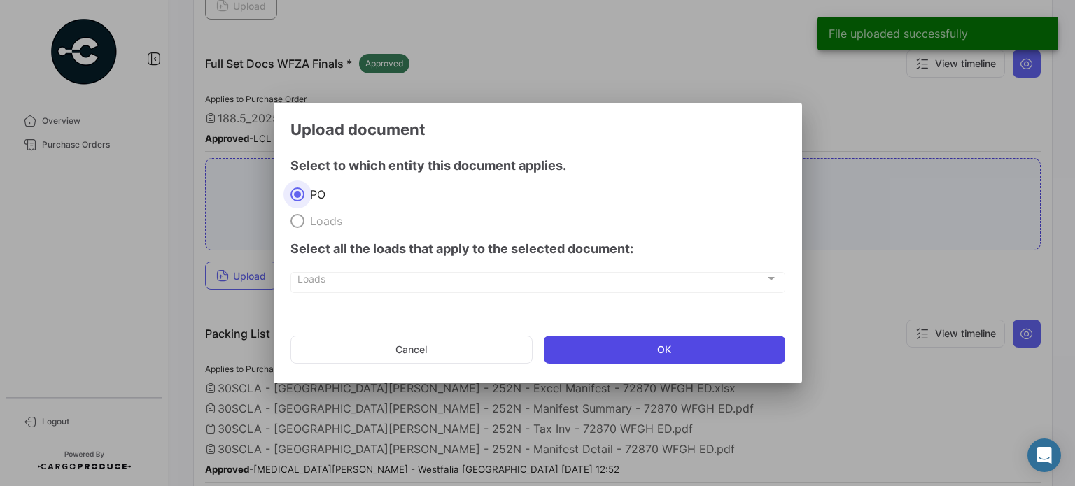
click at [653, 352] on button "OK" at bounding box center [664, 350] width 241 height 28
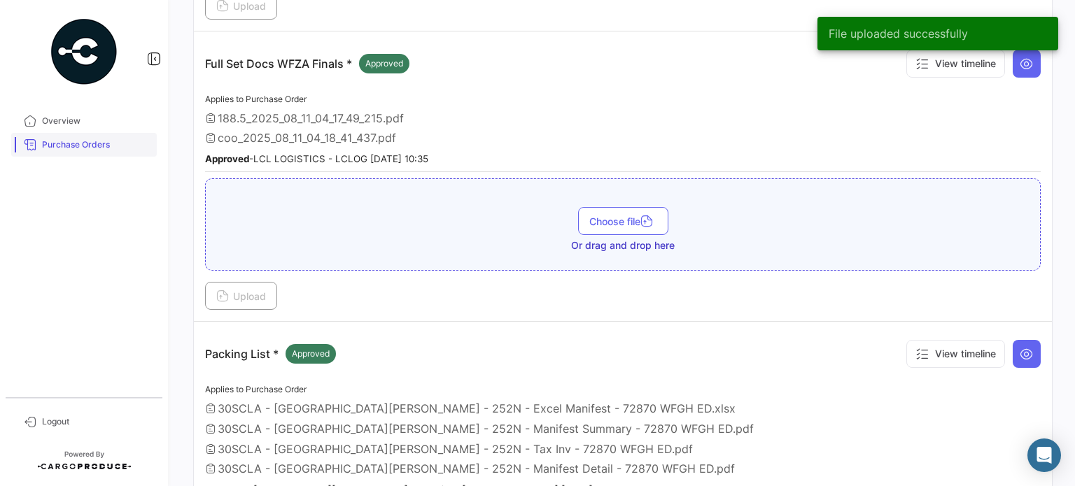
click at [66, 144] on span "Purchase Orders" at bounding box center [96, 145] width 109 height 13
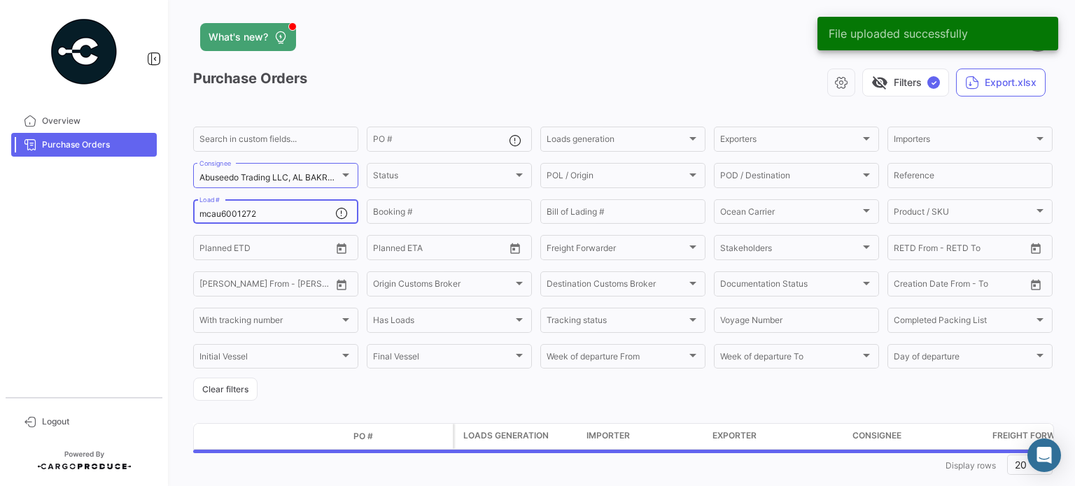
click at [239, 213] on input "mcau6001272" at bounding box center [267, 214] width 136 height 10
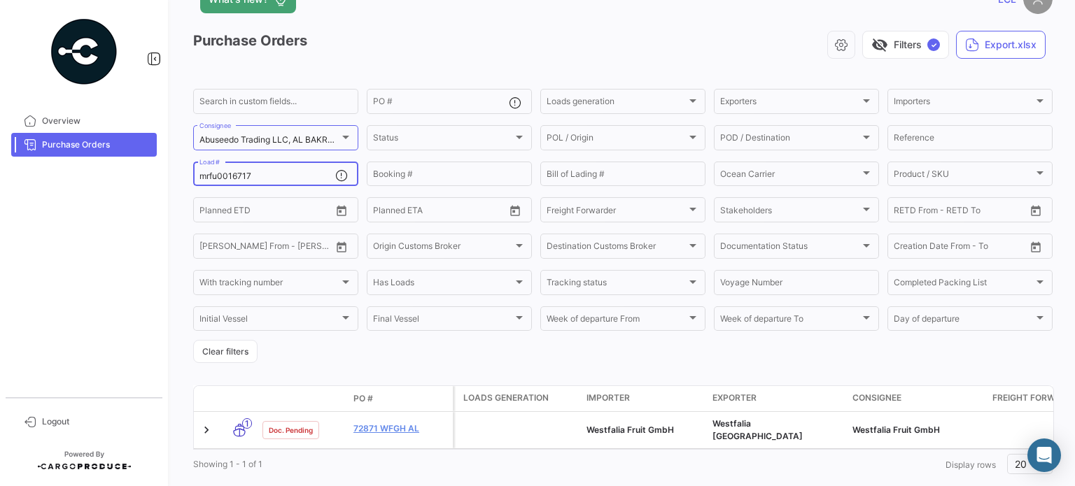
scroll to position [70, 0]
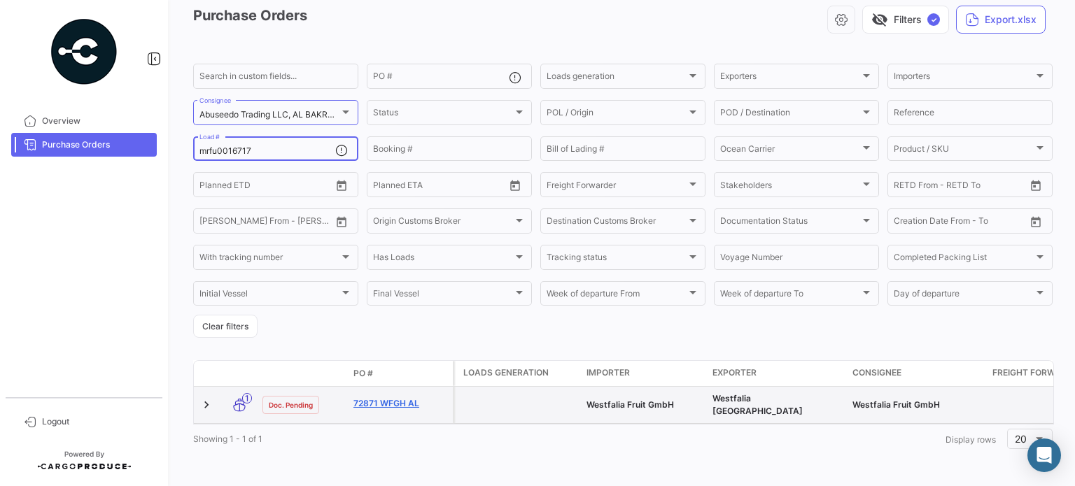
type input "mrfu0016717"
click at [388, 398] on link "72871 WFGH AL" at bounding box center [400, 404] width 94 height 13
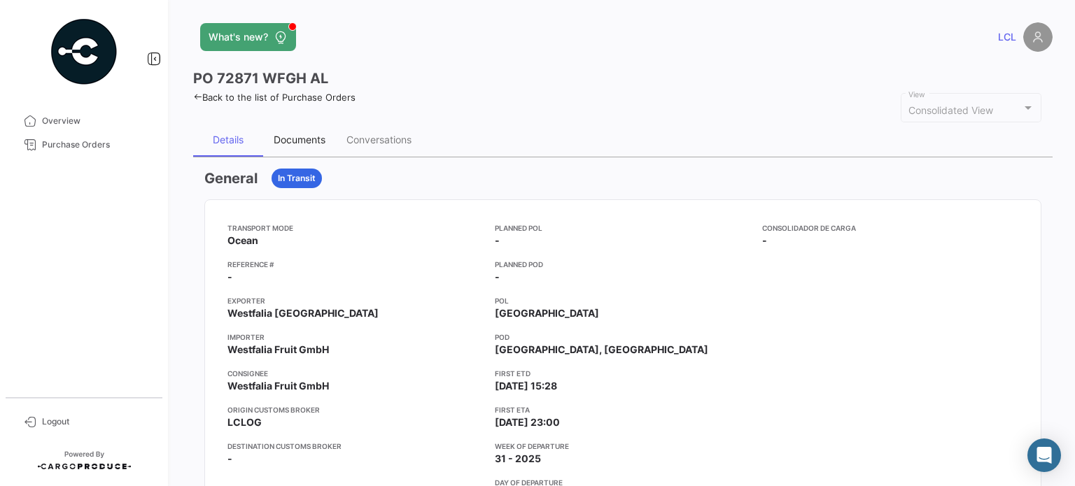
click at [308, 130] on div "Documents" at bounding box center [299, 140] width 73 height 34
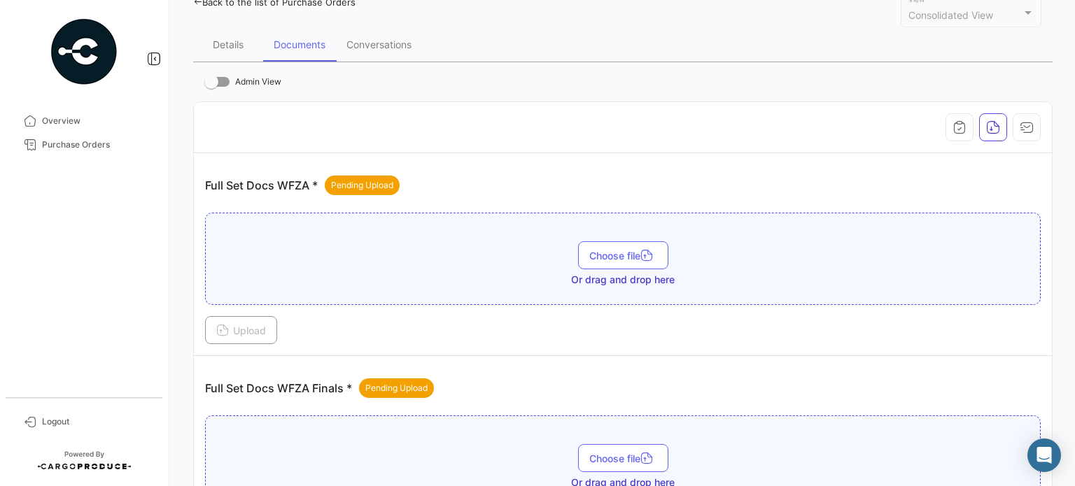
scroll to position [210, 0]
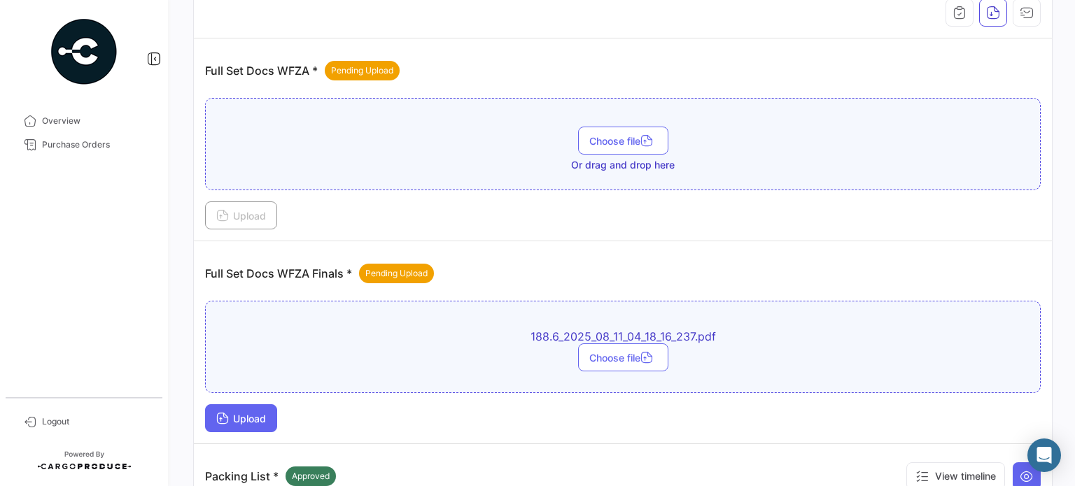
click at [252, 425] on button "Upload" at bounding box center [241, 419] width 72 height 28
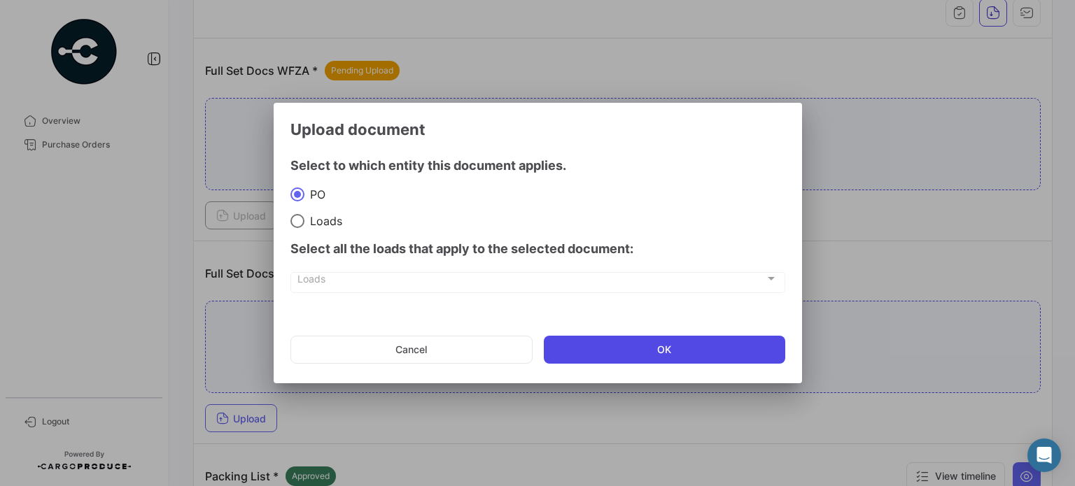
click at [668, 336] on button "OK" at bounding box center [664, 350] width 241 height 28
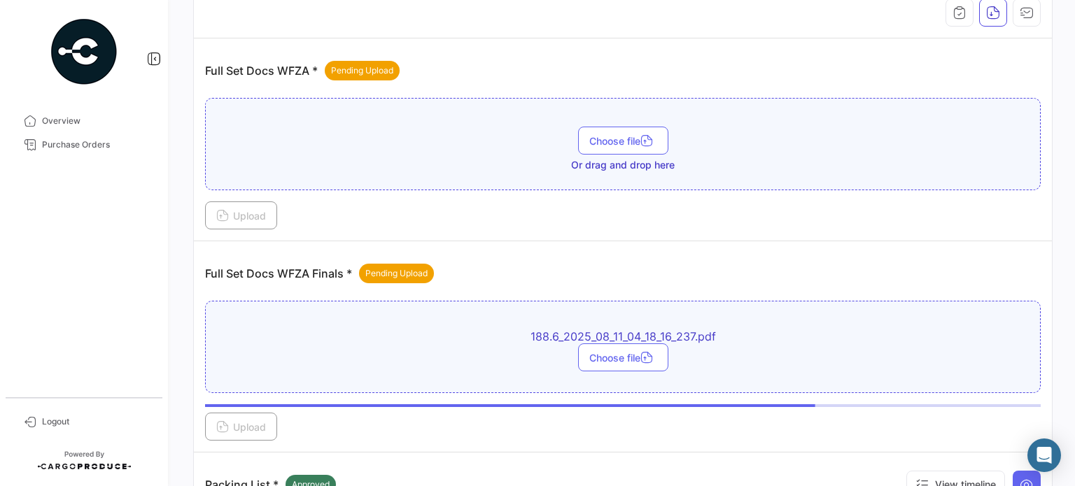
scroll to position [280, 0]
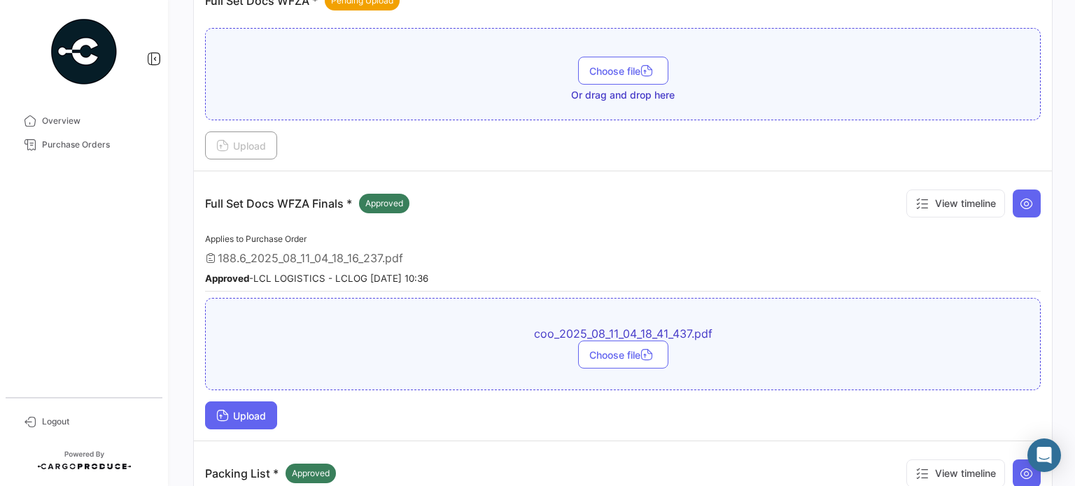
click at [247, 417] on span "Upload" at bounding box center [241, 416] width 50 height 12
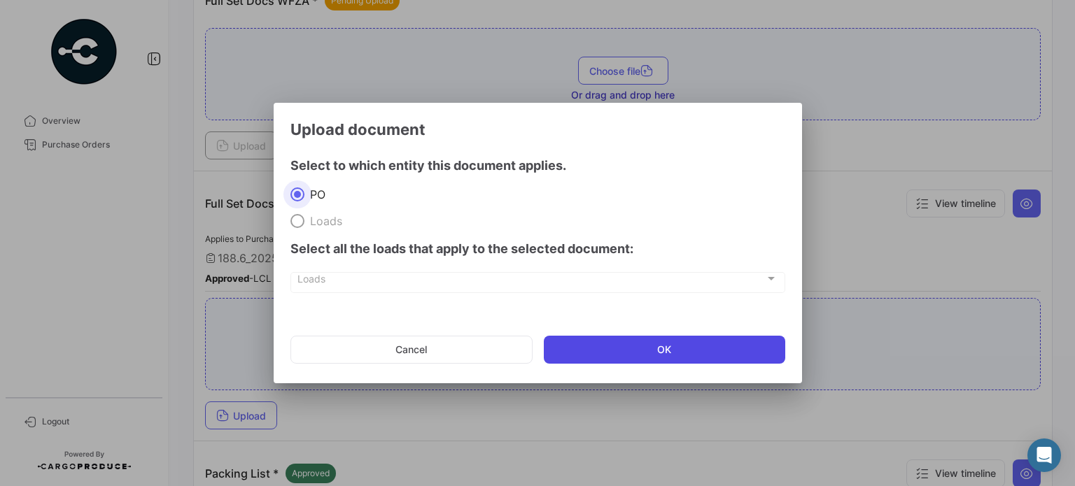
click at [598, 342] on button "OK" at bounding box center [664, 350] width 241 height 28
